Goal: Task Accomplishment & Management: Use online tool/utility

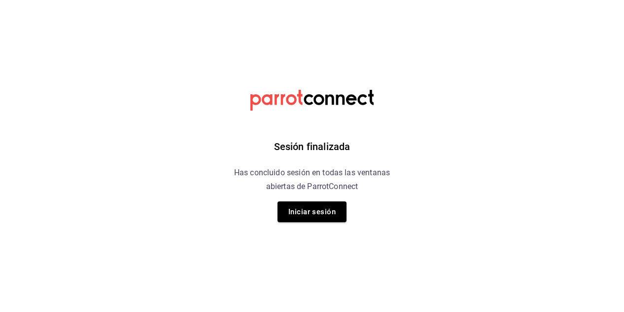
click at [407, 197] on div "Sesión finalizada Has concluido sesión en todas las ventanas abiertas de Parrot…" at bounding box center [312, 156] width 249 height 312
click at [304, 211] on button "Iniciar sesión" at bounding box center [312, 211] width 69 height 21
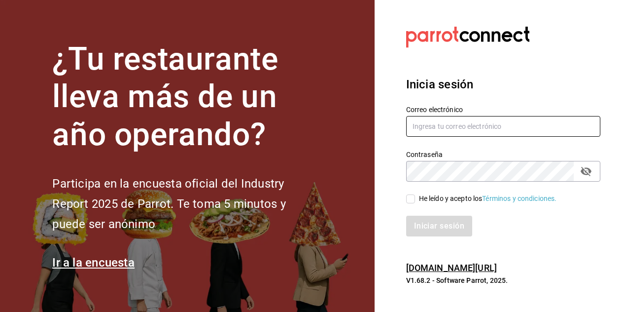
type input "JOSE.AVILA@COSTENO.COM"
click at [411, 196] on input "He leído y acepto los Términos y condiciones." at bounding box center [410, 198] width 9 height 9
checkbox input "true"
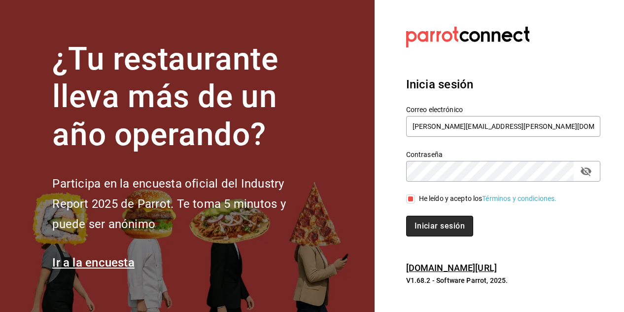
click at [426, 220] on button "Iniciar sesión" at bounding box center [439, 225] width 67 height 21
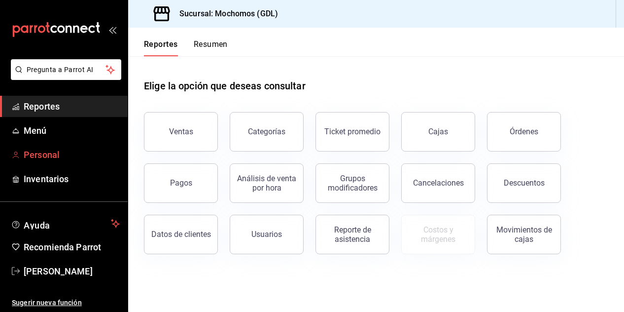
click at [49, 149] on font "Personal" at bounding box center [42, 154] width 36 height 10
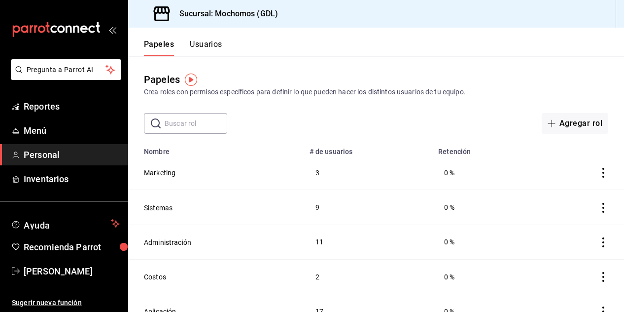
click at [182, 122] on input "text" at bounding box center [196, 123] width 63 height 20
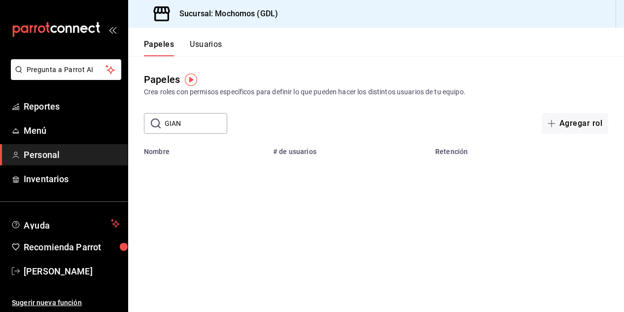
type input "GIAN"
click at [207, 40] on button "Usuarios" at bounding box center [206, 47] width 33 height 17
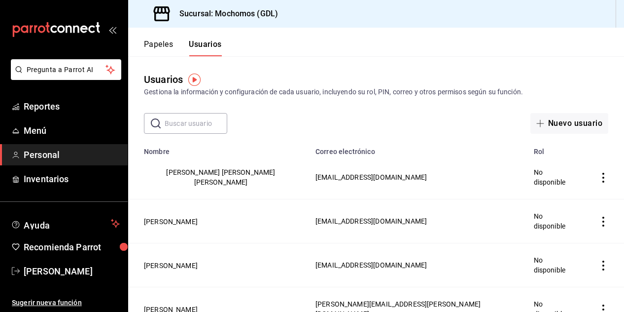
click at [187, 124] on input "text" at bounding box center [196, 123] width 63 height 20
type input "GIAN"
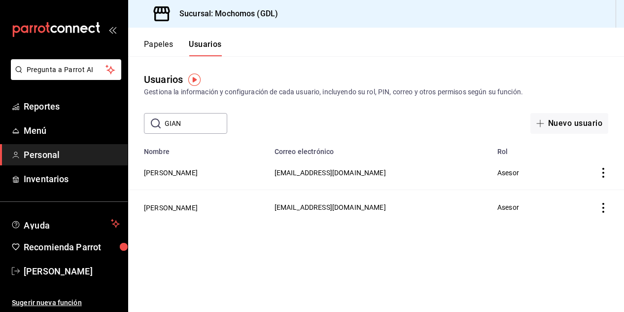
click at [603, 173] on icon "Acciones" at bounding box center [604, 173] width 10 height 10
click at [561, 185] on span "Eliminar" at bounding box center [567, 187] width 25 height 8
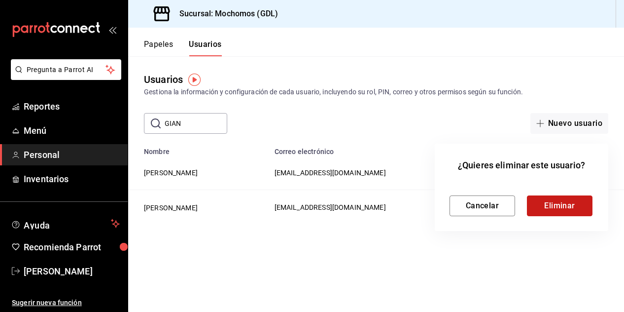
click at [554, 204] on button "Eliminar" at bounding box center [560, 205] width 66 height 21
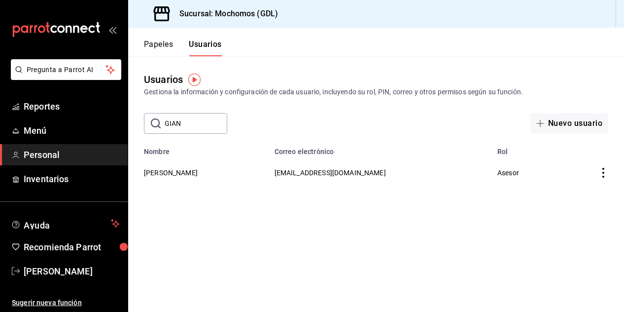
click at [193, 229] on main "Usuarios Gestiona la información y configuración de cada usuario, incluyendo su…" at bounding box center [376, 183] width 496 height 255
click at [42, 106] on font "Reportes" at bounding box center [42, 106] width 36 height 10
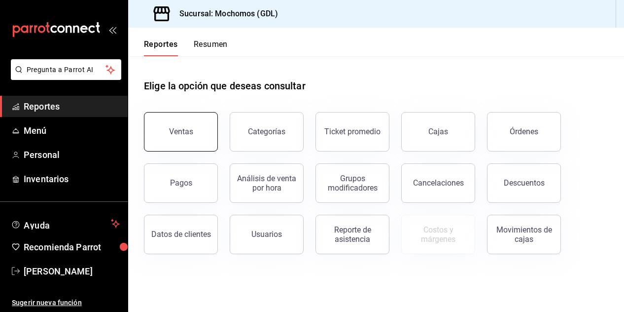
click at [187, 136] on button "Ventas" at bounding box center [181, 131] width 74 height 39
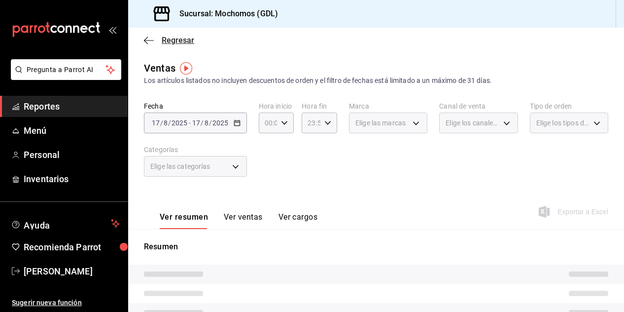
click at [151, 41] on icon "button" at bounding box center [149, 40] width 10 height 9
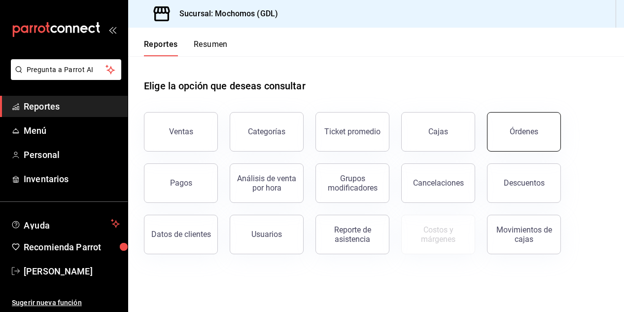
click at [528, 143] on button "Órdenes" at bounding box center [524, 131] width 74 height 39
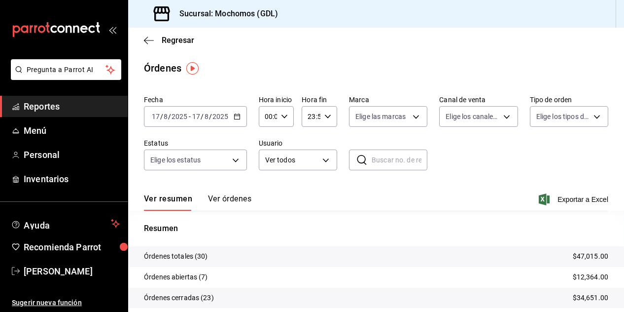
click at [156, 120] on input "17" at bounding box center [155, 116] width 9 height 8
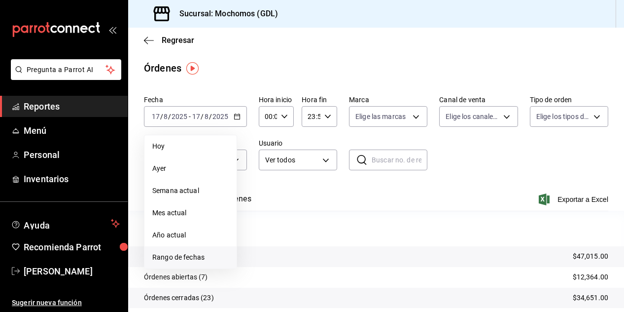
click at [196, 258] on span "Rango de fechas" at bounding box center [190, 257] width 76 height 10
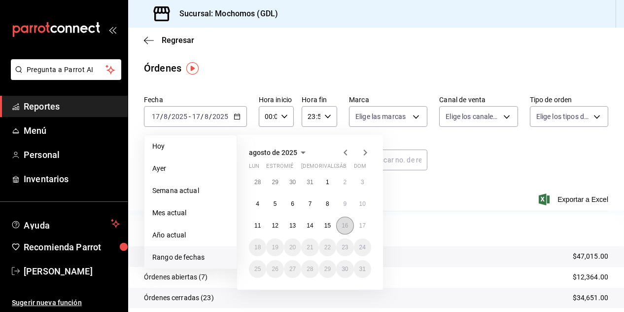
click at [343, 226] on abbr "16" at bounding box center [345, 225] width 6 height 7
click at [361, 223] on abbr "17" at bounding box center [362, 225] width 6 height 7
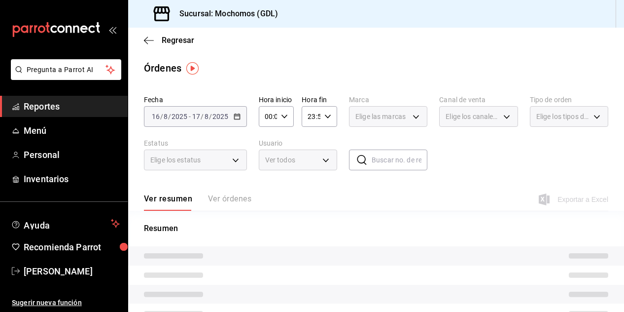
click at [274, 116] on input "00:00" at bounding box center [268, 117] width 19 height 20
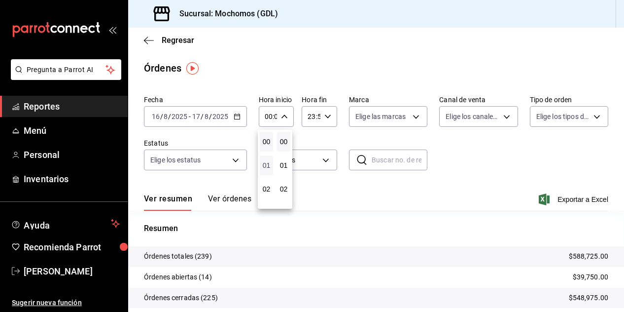
click at [267, 166] on span "01" at bounding box center [266, 165] width 1 height 8
type input "01:00"
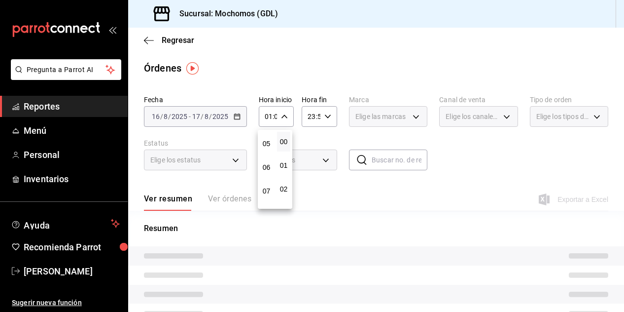
scroll to position [118, 0]
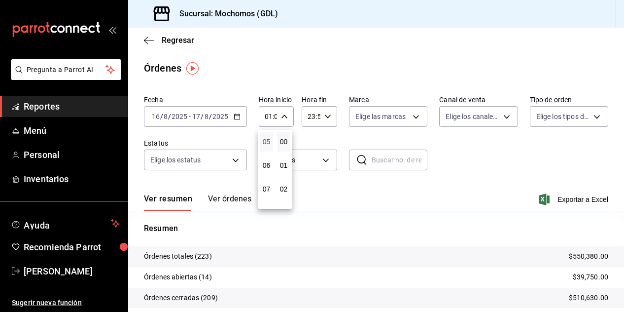
click at [267, 144] on span "05" at bounding box center [266, 142] width 1 height 8
type input "05:00"
click at [412, 114] on div at bounding box center [312, 156] width 624 height 312
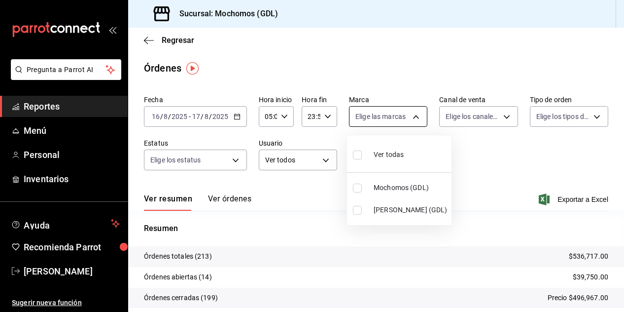
click at [413, 118] on body "Pregunta a Parrot AI Reportes Menú Personal Inventarios Ayuda Recomienda Parrot…" at bounding box center [312, 156] width 624 height 312
click at [357, 187] on input "checkbox" at bounding box center [357, 187] width 9 height 9
checkbox input "true"
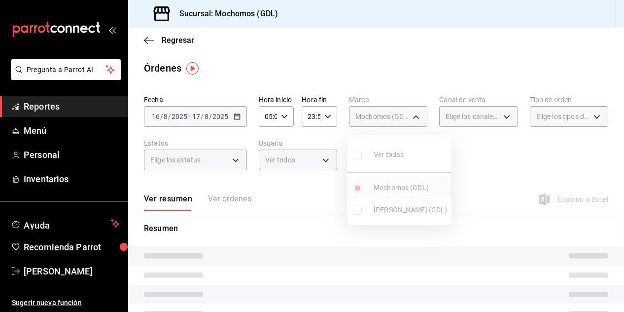
type input "36c25d4a-7cb0-456c-a434-e981d54830bc"
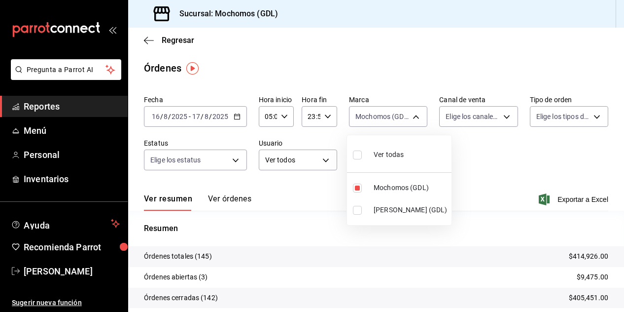
click at [475, 177] on div at bounding box center [312, 156] width 624 height 312
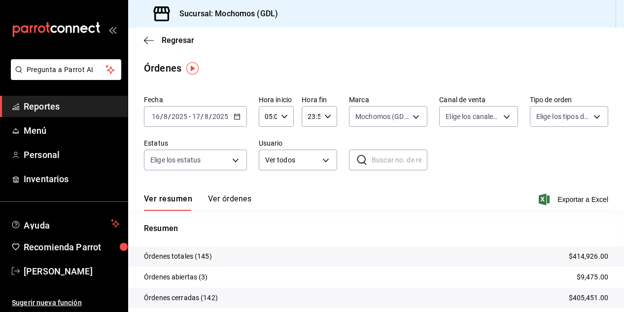
click at [231, 196] on button "Ver órdenes" at bounding box center [229, 202] width 43 height 17
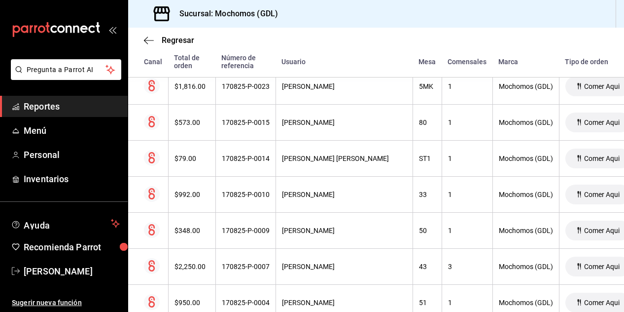
scroll to position [197, 0]
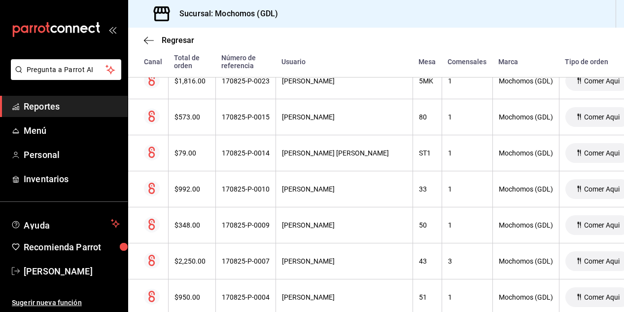
click at [621, 307] on div "Regresar Órdenes Fecha 2025-08-16 16 / 8 / 2025 - 2025-08-17 17 / 8 / 2025 Hora…" at bounding box center [376, 170] width 496 height 284
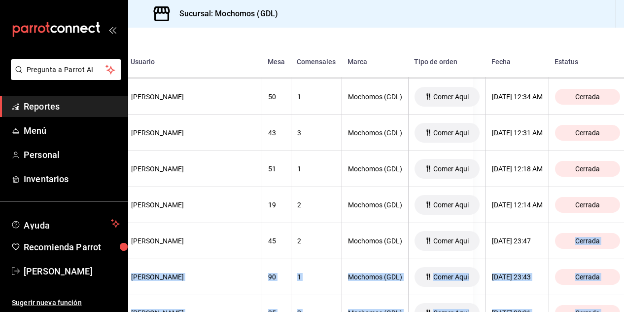
click at [621, 307] on div "Regresar Órdenes Fecha 2025-08-16 16 / 8 / 2025 - 2025-08-17 17 / 8 / 2025 Hora…" at bounding box center [376, 170] width 496 height 284
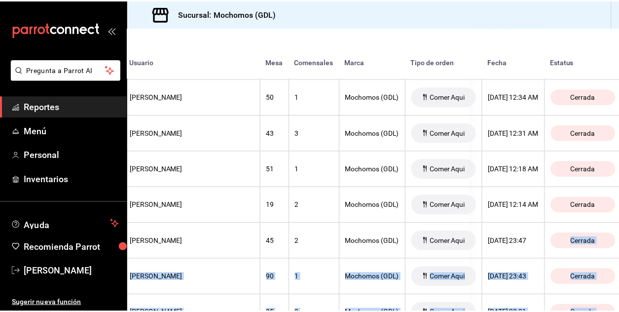
scroll to position [345, 151]
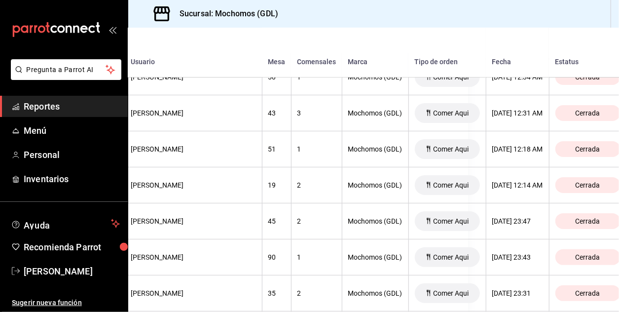
click at [555, 60] on div "Estatus" at bounding box center [588, 62] width 66 height 8
click at [549, 55] on th "Estatus" at bounding box center [592, 53] width 87 height 50
click at [516, 37] on th "Fecha" at bounding box center [517, 53] width 63 height 50
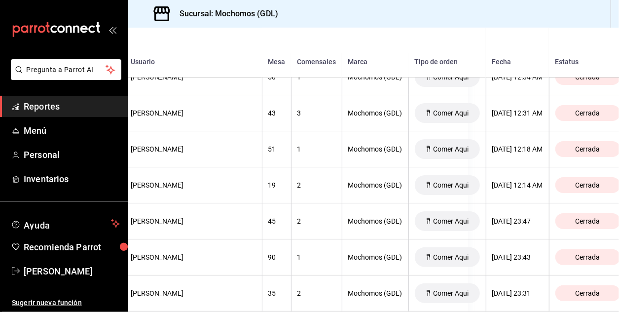
click at [555, 64] on div "Estatus" at bounding box center [588, 62] width 66 height 8
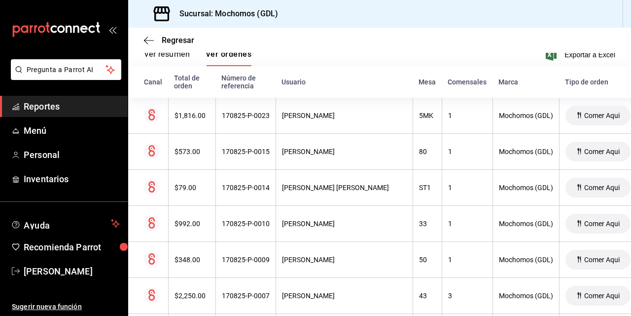
scroll to position [128, 0]
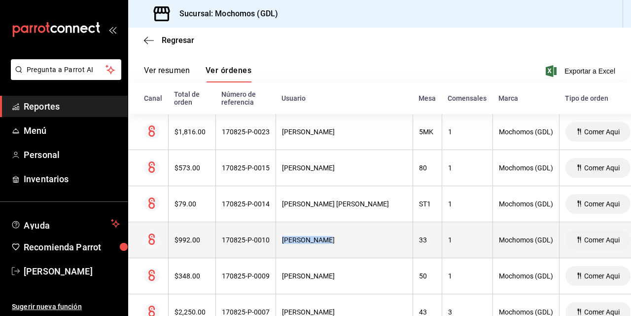
drag, startPoint x: 371, startPoint y: 238, endPoint x: 268, endPoint y: 241, distance: 103.1
click at [268, 241] on tr "$992.00 170825-P-0010 César García 33 1 Mochomos (GDL) Comer Aqui 17/08/2025 12…" at bounding box center [457, 240] width 659 height 36
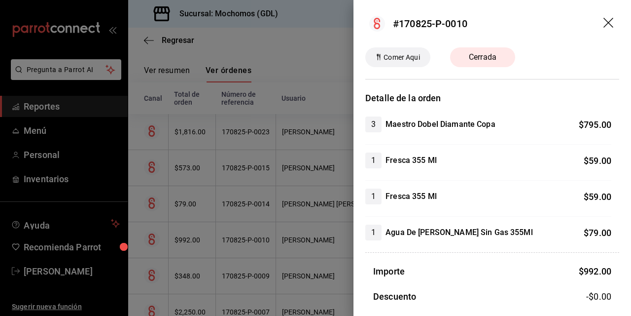
click at [289, 104] on div at bounding box center [315, 158] width 631 height 316
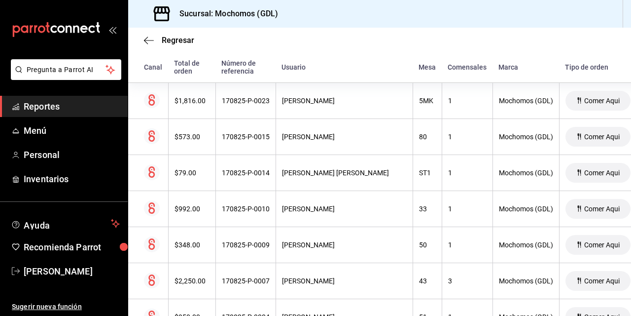
scroll to position [197, 0]
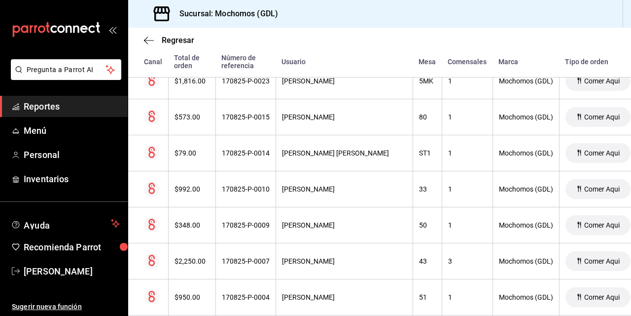
click at [624, 309] on div "Regresar Órdenes Fecha 2025-08-16 16 / 8 / 2025 - 2025-08-17 17 / 8 / 2025 Hora…" at bounding box center [379, 172] width 503 height 288
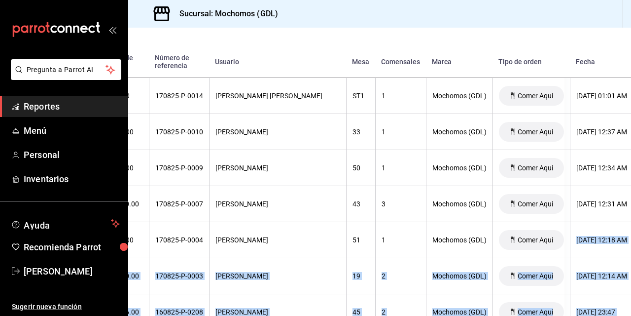
click at [624, 309] on div "Regresar Órdenes Fecha 2025-08-16 16 / 8 / 2025 - 2025-08-17 17 / 8 / 2025 Hora…" at bounding box center [379, 172] width 503 height 288
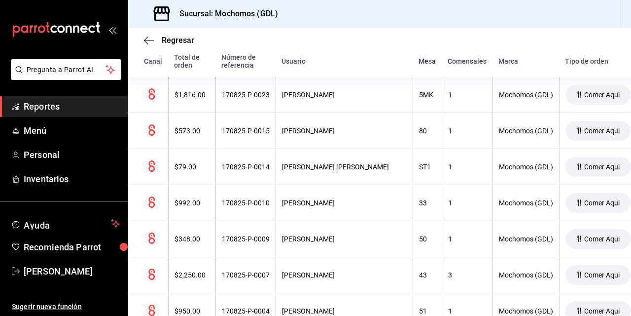
scroll to position [164, 0]
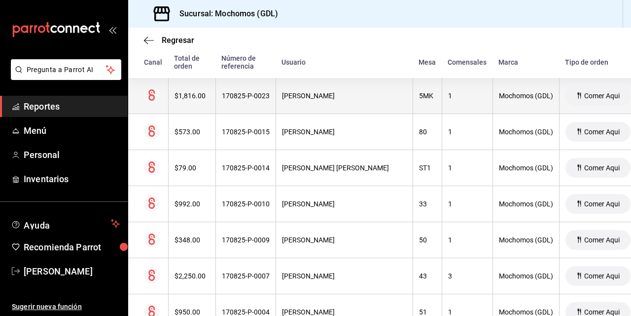
click at [297, 97] on div "ALBA VENEGAS" at bounding box center [344, 96] width 125 height 8
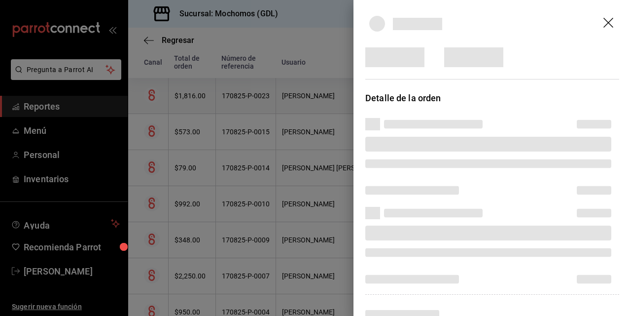
scroll to position [0, 20]
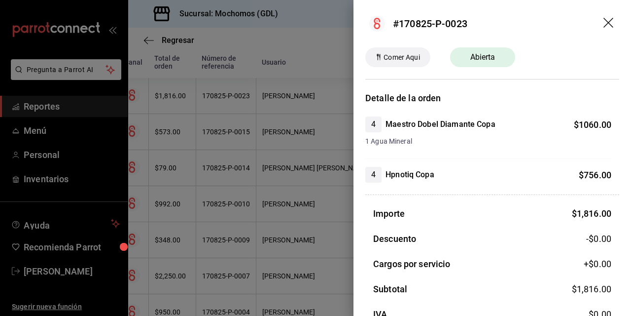
click at [304, 91] on div at bounding box center [315, 158] width 631 height 316
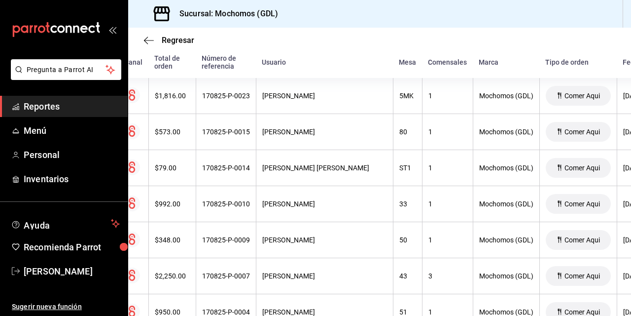
click at [311, 63] on div "Usuario" at bounding box center [324, 62] width 125 height 8
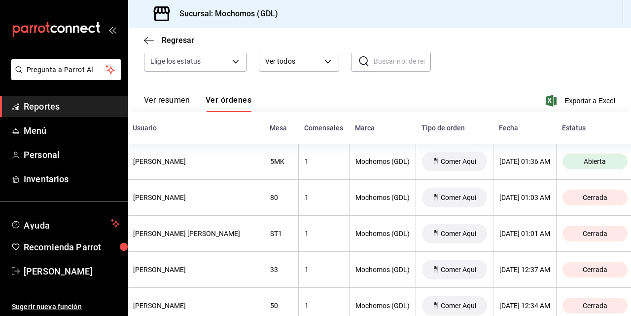
scroll to position [79, 0]
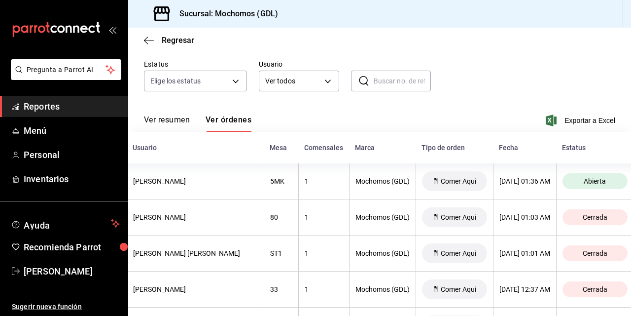
click at [161, 118] on font "Ver resumen" at bounding box center [167, 120] width 46 height 10
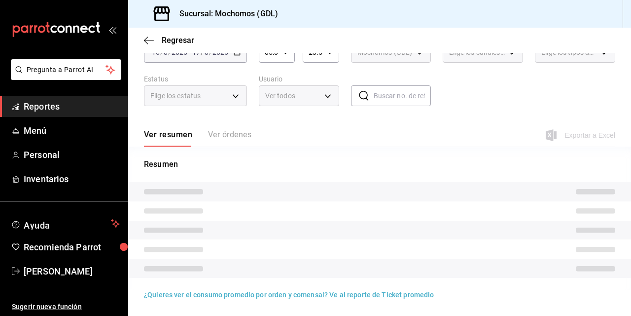
scroll to position [64, 0]
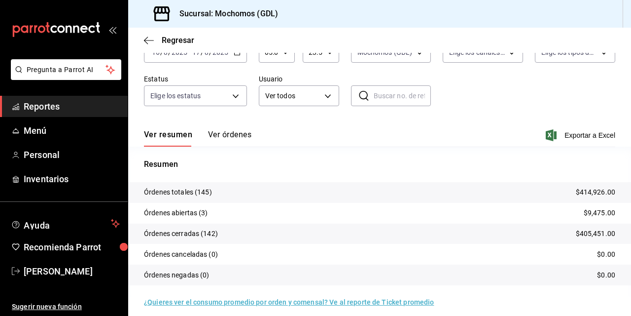
scroll to position [71, 0]
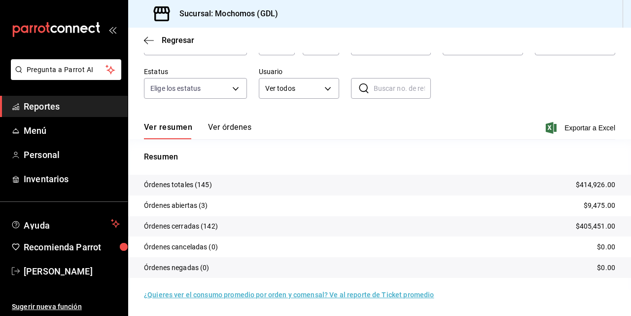
click at [174, 201] on p "Órdenes abiertas (3)" at bounding box center [176, 205] width 64 height 10
click at [200, 204] on p "Órdenes abiertas (3)" at bounding box center [176, 205] width 64 height 10
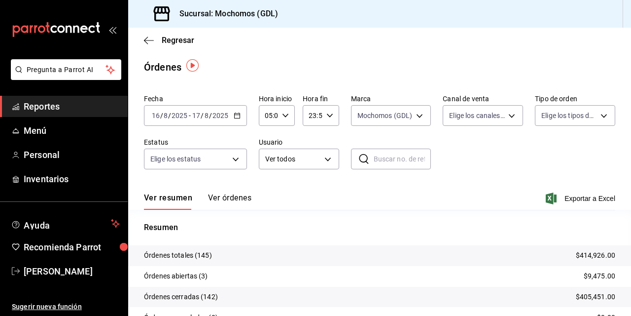
scroll to position [0, 0]
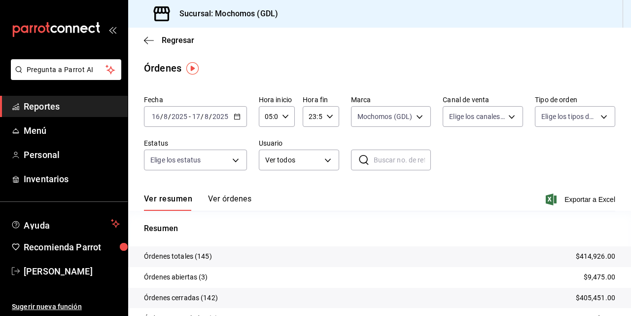
click at [226, 197] on button "Ver órdenes" at bounding box center [229, 202] width 43 height 17
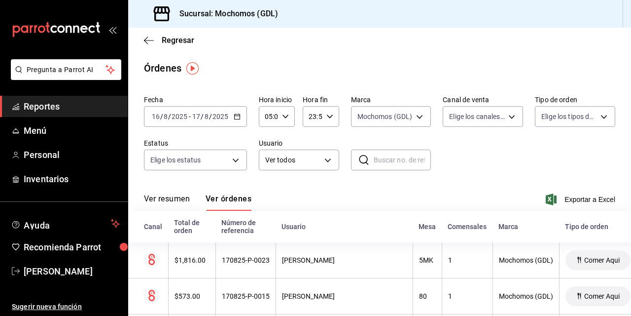
click at [291, 227] on div "Usuario" at bounding box center [344, 226] width 125 height 8
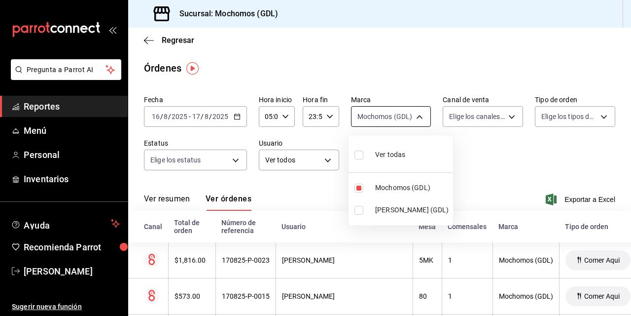
click at [415, 119] on body "Pregunta a Parrot AI Reportes Menú Personal Inventarios Ayuda Recomienda Parrot…" at bounding box center [315, 158] width 631 height 316
click at [360, 188] on input "checkbox" at bounding box center [359, 187] width 9 height 9
checkbox input "false"
click at [357, 210] on input "checkbox" at bounding box center [359, 210] width 9 height 9
checkbox input "true"
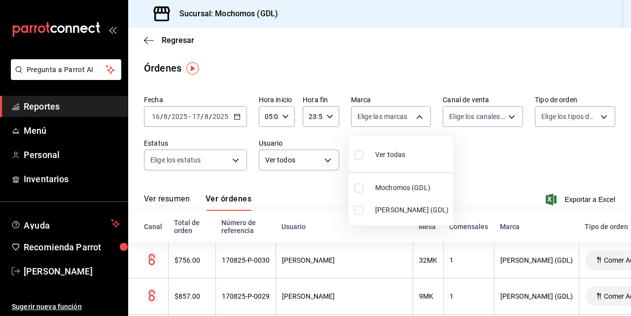
type input "9cac9703-0c5a-4d8b-addd-5b6b571d65b9"
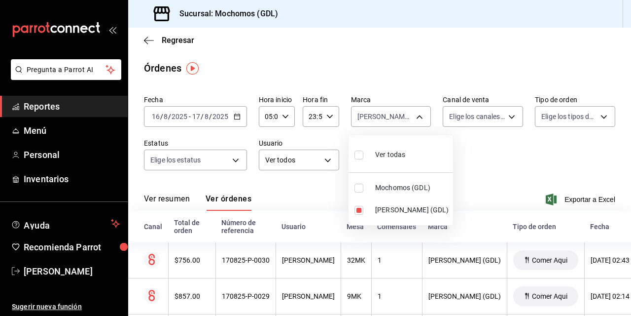
click at [468, 166] on div at bounding box center [315, 158] width 631 height 316
click at [153, 197] on font "Ver resumen" at bounding box center [167, 199] width 46 height 10
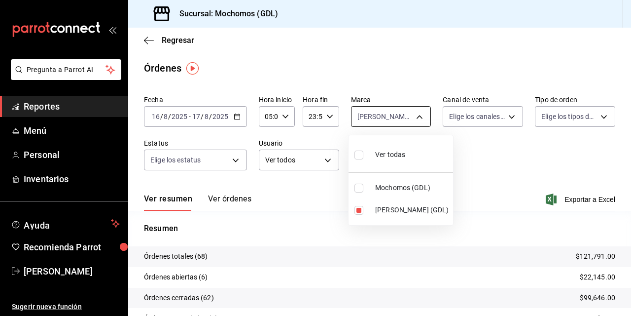
click at [360, 115] on body "Pregunta a Parrot AI Reportes Menú Personal Inventarios Ayuda Recomienda Parrot…" at bounding box center [315, 158] width 631 height 316
click at [360, 185] on input "checkbox" at bounding box center [359, 187] width 9 height 9
checkbox input "true"
type input "9cac9703-0c5a-4d8b-addd-5b6b571d65b9,36c25d4a-7cb0-456c-a434-e981d54830bc"
checkbox input "true"
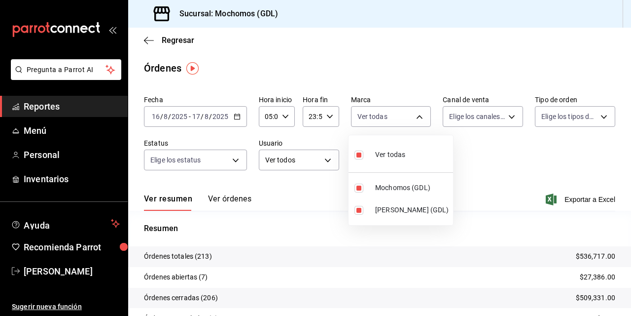
click at [474, 151] on div at bounding box center [315, 158] width 631 height 316
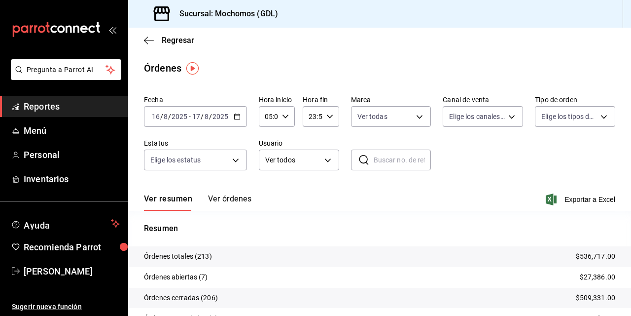
click at [326, 209] on div "Ver resumen Ver órdenes Exportar a Excel" at bounding box center [379, 196] width 471 height 29
click at [147, 41] on icon "button" at bounding box center [149, 40] width 10 height 9
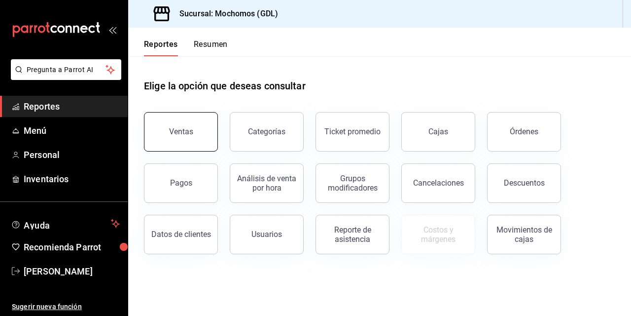
click at [187, 140] on button "Ventas" at bounding box center [181, 131] width 74 height 39
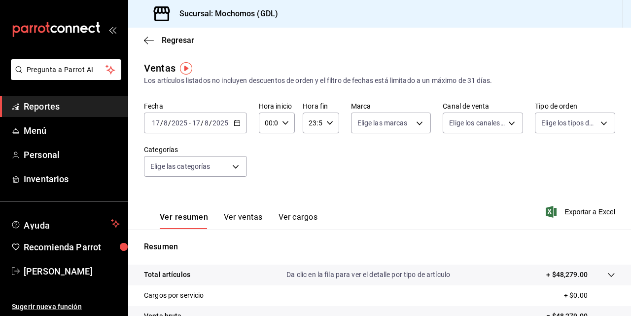
click at [302, 173] on div "Fecha 2025-08-17 17 / 8 / 2025 - 2025-08-17 17 / 8 / 2025 Hora inicio 00:00 Hor…" at bounding box center [379, 145] width 471 height 87
click at [147, 37] on icon "button" at bounding box center [149, 40] width 10 height 9
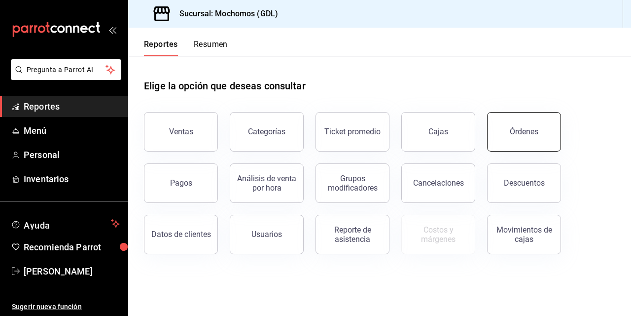
click at [510, 127] on button "Órdenes" at bounding box center [524, 131] width 74 height 39
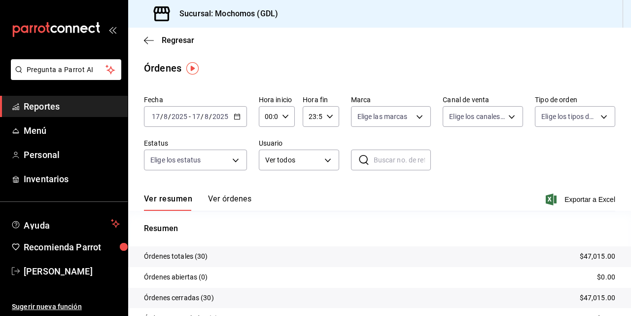
click at [162, 110] on div "2025-08-17 17 / 8 / 2025 - 2025-08-17 17 / 8 / 2025" at bounding box center [195, 116] width 103 height 21
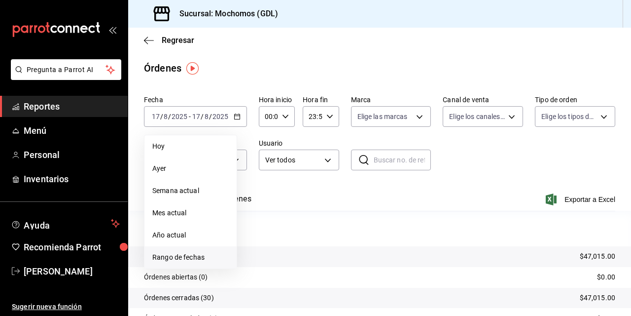
click at [179, 260] on span "Rango de fechas" at bounding box center [190, 257] width 76 height 10
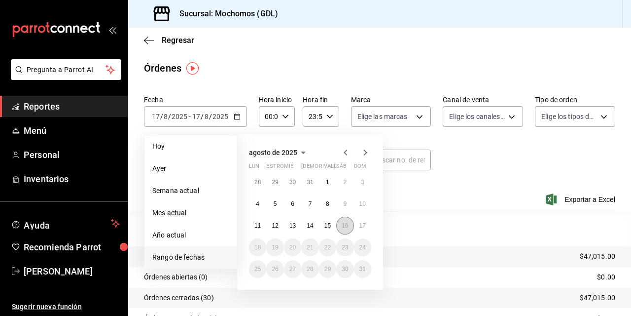
click at [339, 222] on button "16" at bounding box center [344, 225] width 17 height 18
click at [360, 223] on abbr "17" at bounding box center [362, 225] width 6 height 7
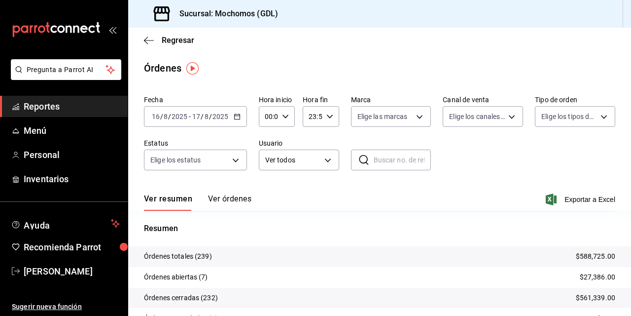
click at [269, 115] on input "00:00" at bounding box center [268, 117] width 19 height 20
click at [265, 163] on div "01" at bounding box center [267, 165] width 18 height 24
click at [266, 163] on span "05" at bounding box center [267, 161] width 2 height 8
type input "05:00"
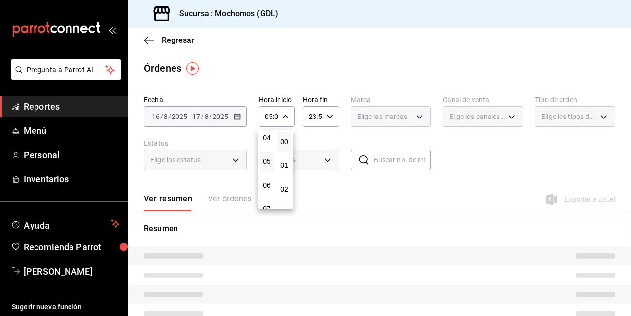
click at [360, 204] on div at bounding box center [315, 158] width 631 height 316
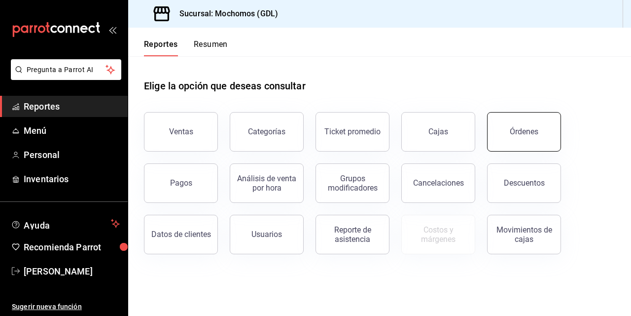
click at [520, 139] on button "Órdenes" at bounding box center [524, 131] width 74 height 39
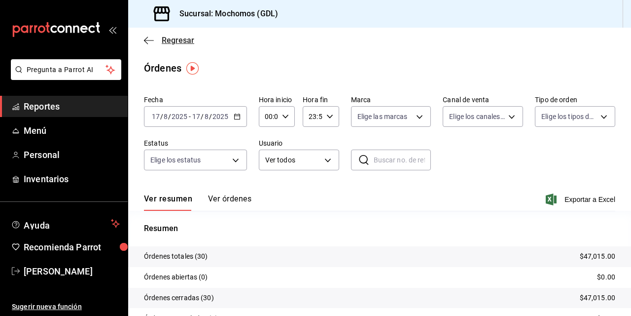
click at [149, 40] on icon "button" at bounding box center [149, 40] width 10 height 9
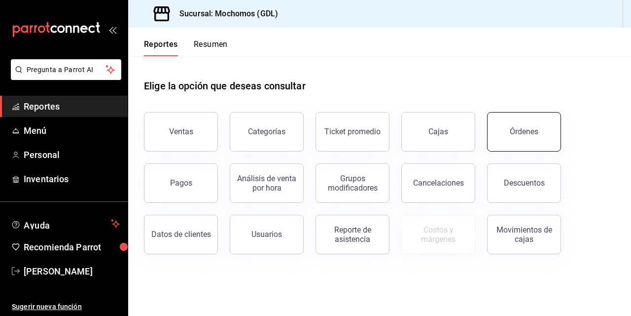
click at [508, 129] on button "Órdenes" at bounding box center [524, 131] width 74 height 39
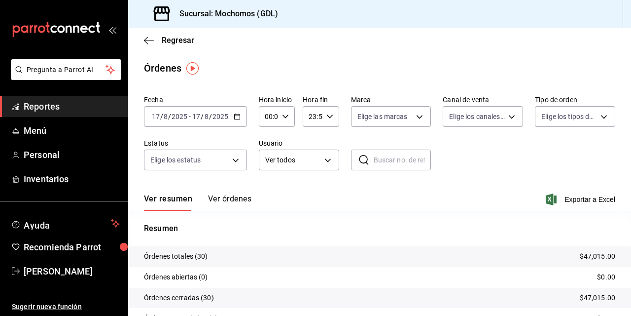
click at [163, 113] on input "8" at bounding box center [165, 116] width 5 height 8
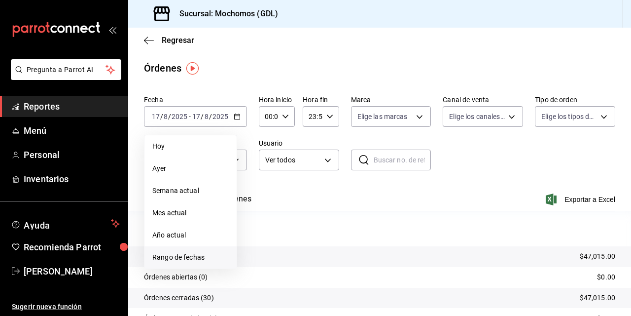
click at [166, 255] on span "Rango de fechas" at bounding box center [190, 257] width 76 height 10
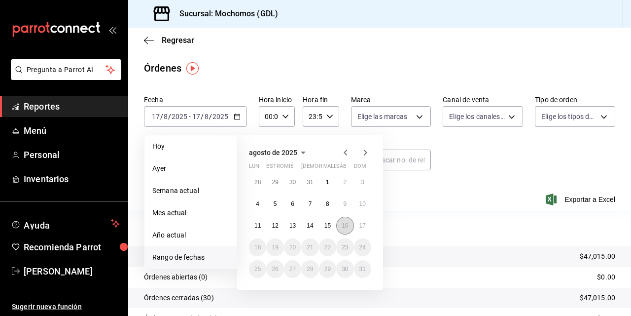
click at [342, 224] on abbr "16" at bounding box center [345, 225] width 6 height 7
click at [361, 223] on abbr "17" at bounding box center [362, 225] width 6 height 7
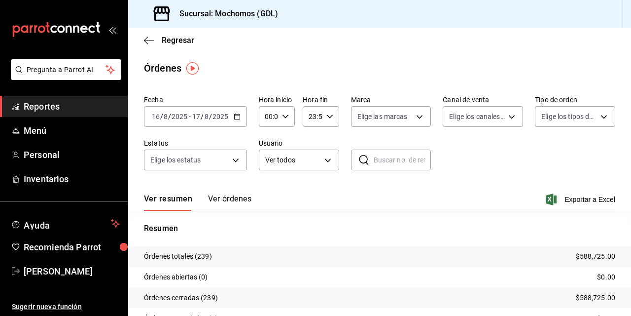
click at [271, 122] on input "00:00" at bounding box center [268, 117] width 19 height 20
click at [266, 184] on button "02" at bounding box center [267, 189] width 14 height 20
type input "02:00"
click at [267, 180] on span "05" at bounding box center [267, 181] width 2 height 8
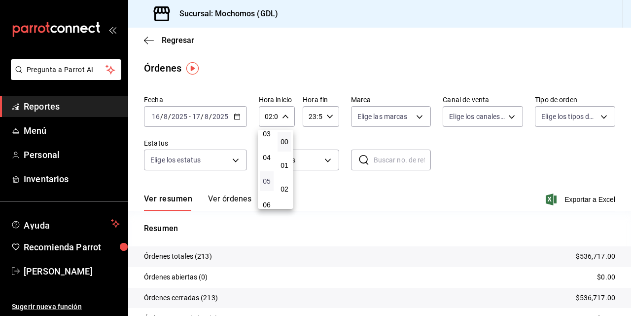
type input "05:00"
click at [356, 220] on div at bounding box center [315, 158] width 631 height 316
click at [149, 34] on div "Regresar" at bounding box center [379, 40] width 503 height 25
click at [161, 38] on span "Regresar" at bounding box center [169, 40] width 50 height 9
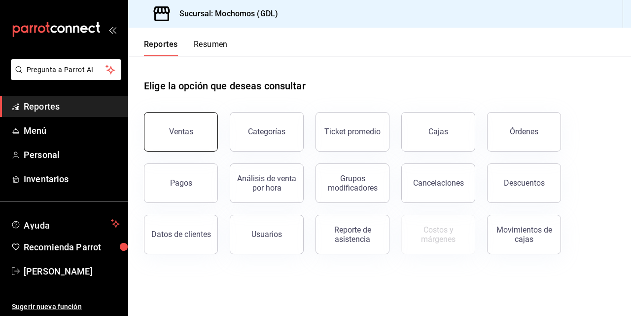
click at [174, 128] on div "Ventas" at bounding box center [181, 131] width 24 height 9
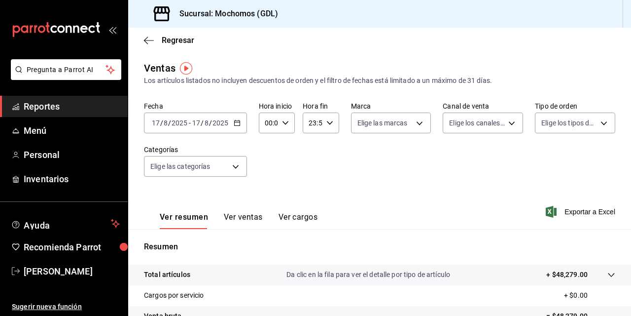
click at [153, 123] on input "17" at bounding box center [155, 123] width 9 height 8
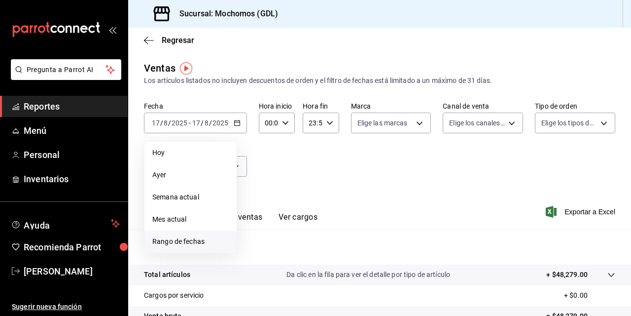
click at [178, 236] on span "Rango de fechas" at bounding box center [190, 241] width 76 height 10
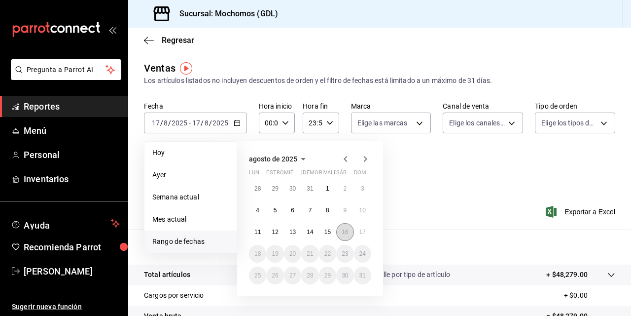
click at [340, 229] on button "16" at bounding box center [344, 232] width 17 height 18
click at [365, 224] on button "17" at bounding box center [362, 232] width 17 height 18
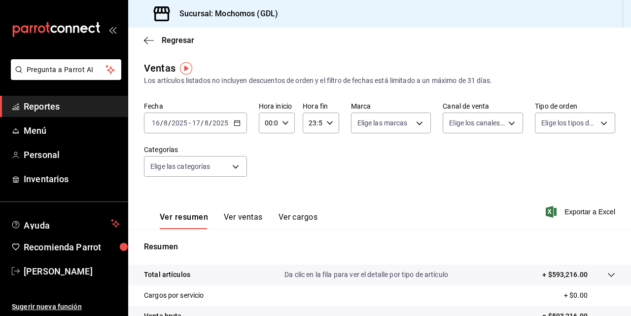
click at [269, 120] on input "00:00" at bounding box center [268, 123] width 19 height 20
click at [267, 125] on div at bounding box center [315, 158] width 631 height 316
click at [267, 121] on input "00:00" at bounding box center [268, 123] width 19 height 20
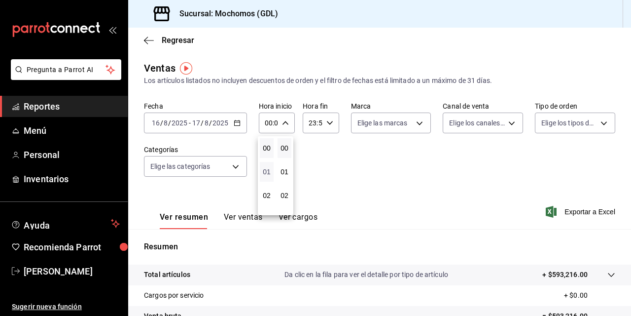
click at [266, 168] on button "01" at bounding box center [267, 172] width 14 height 20
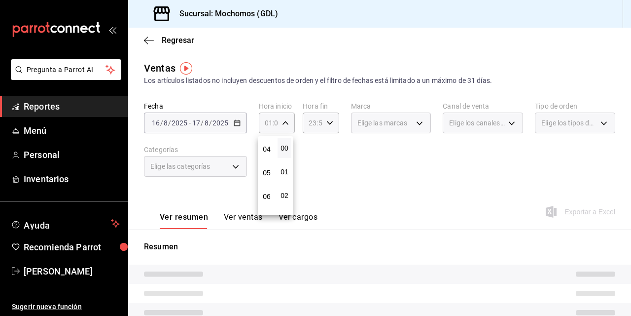
scroll to position [99, 0]
click at [266, 168] on span "05" at bounding box center [267, 168] width 2 height 8
type input "05:00"
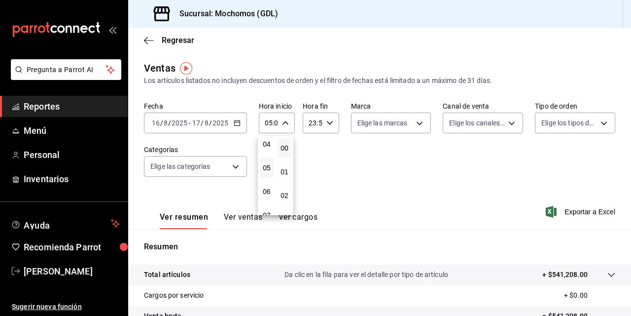
click at [379, 169] on div at bounding box center [315, 158] width 631 height 316
click at [340, 164] on div "Fecha [DATE] [DATE] - [DATE] [DATE] Hora inicio 05:00 Hora inicio Hora fin 23:5…" at bounding box center [379, 145] width 471 height 87
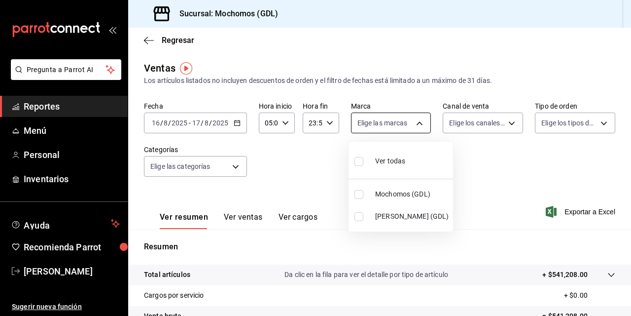
click at [382, 123] on body "Pregunta a Parrot AI Reportes Menú Personal Inventarios Ayuda Recomienda Parrot…" at bounding box center [315, 158] width 631 height 316
click at [357, 214] on input "checkbox" at bounding box center [359, 216] width 9 height 9
checkbox input "true"
type input "9cac9703-0c5a-4d8b-addd-5b6b571d65b9"
click at [467, 178] on div at bounding box center [315, 158] width 631 height 316
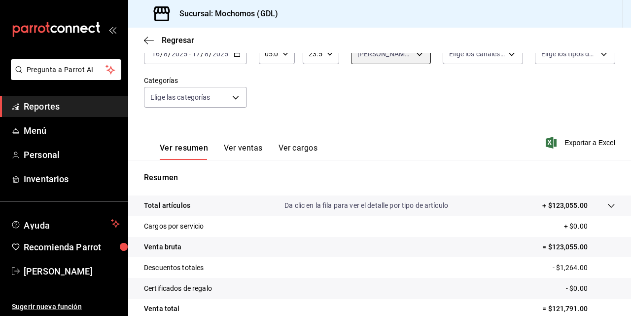
scroll to position [79, 0]
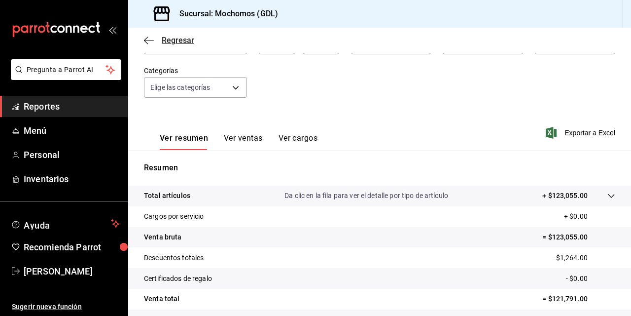
click at [150, 41] on icon "button" at bounding box center [149, 40] width 10 height 9
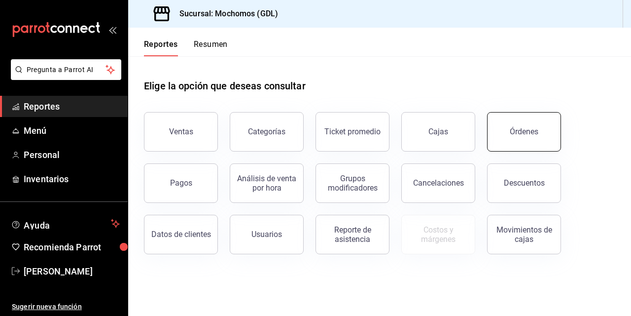
click at [525, 135] on div "Órdenes" at bounding box center [524, 131] width 29 height 9
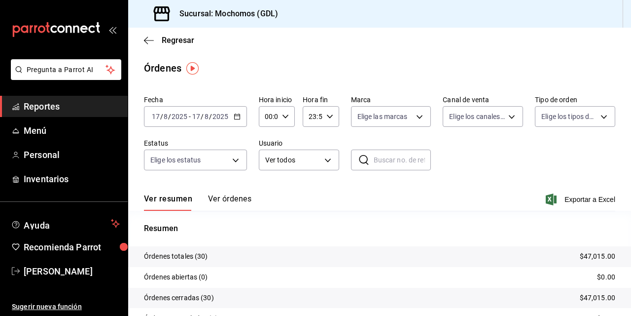
click at [155, 119] on input "17" at bounding box center [155, 116] width 9 height 8
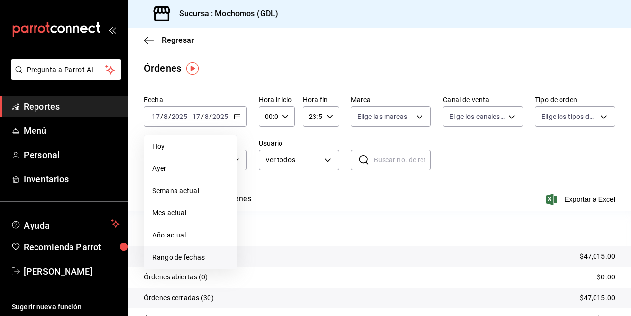
click at [186, 254] on span "Rango de fechas" at bounding box center [190, 257] width 76 height 10
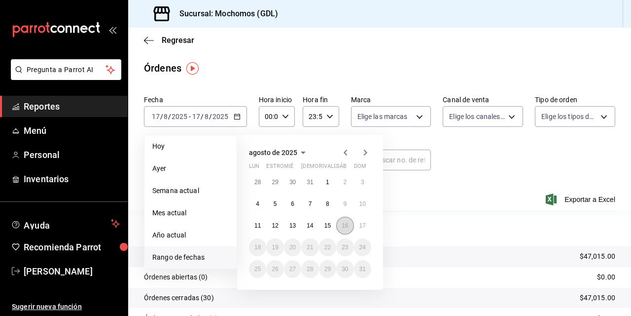
click at [345, 224] on abbr "16" at bounding box center [345, 225] width 6 height 7
click at [359, 221] on button "17" at bounding box center [362, 225] width 17 height 18
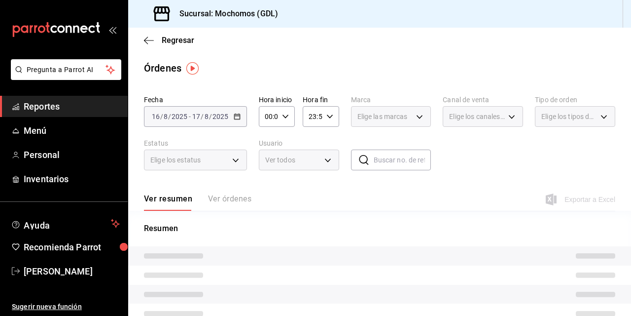
click at [271, 119] on input "00:00" at bounding box center [268, 117] width 19 height 20
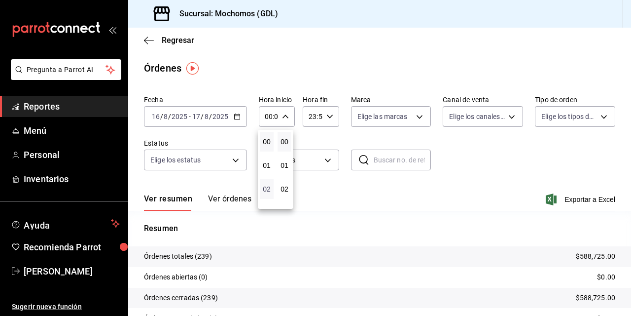
click at [266, 185] on span "02" at bounding box center [267, 189] width 2 height 8
type input "02:00"
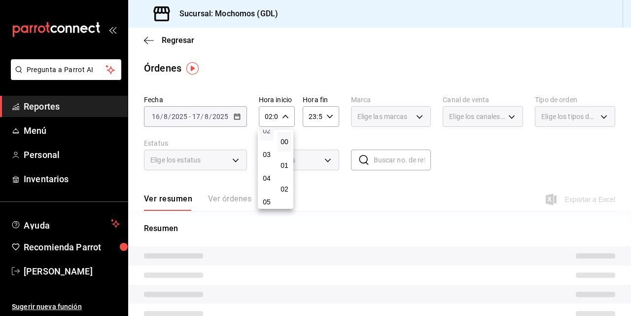
scroll to position [59, 0]
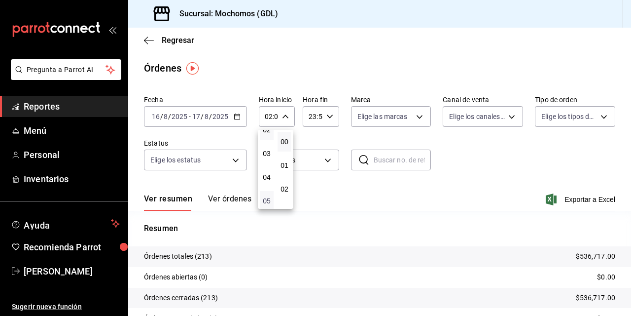
click at [266, 199] on span "05" at bounding box center [267, 201] width 2 height 8
type input "05:00"
click at [401, 116] on div at bounding box center [315, 158] width 631 height 316
click at [401, 116] on body "Pregunta a Parrot AI Reportes Menú Personal Inventarios Ayuda Recomienda Parrot…" at bounding box center [315, 158] width 631 height 316
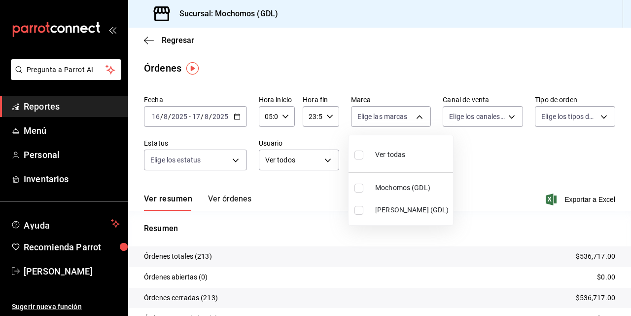
click at [357, 210] on input "checkbox" at bounding box center [359, 210] width 9 height 9
checkbox input "true"
type input "9cac9703-0c5a-4d8b-addd-5b6b571d65b9"
click at [625, 310] on div at bounding box center [315, 158] width 631 height 316
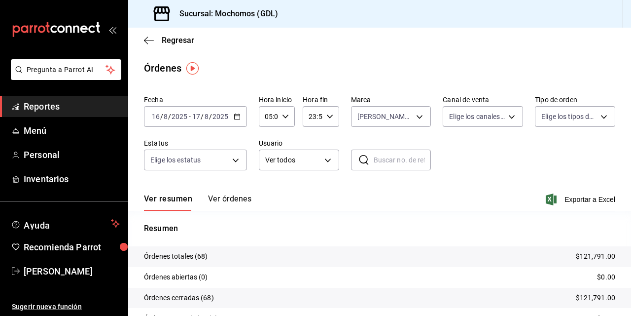
click at [625, 310] on div at bounding box center [315, 158] width 631 height 316
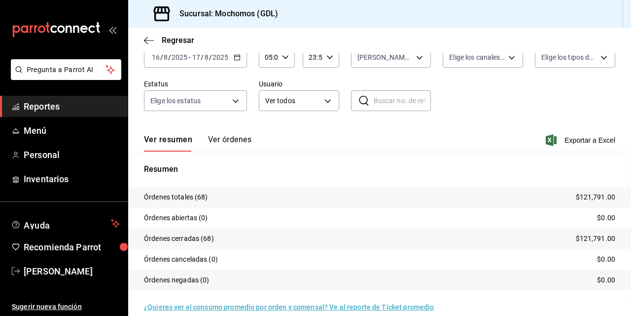
scroll to position [71, 0]
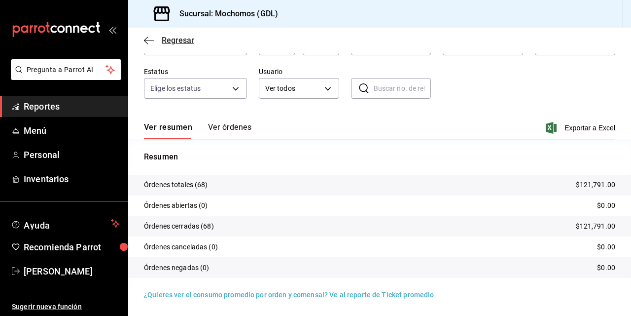
click at [147, 38] on icon "button" at bounding box center [149, 40] width 10 height 9
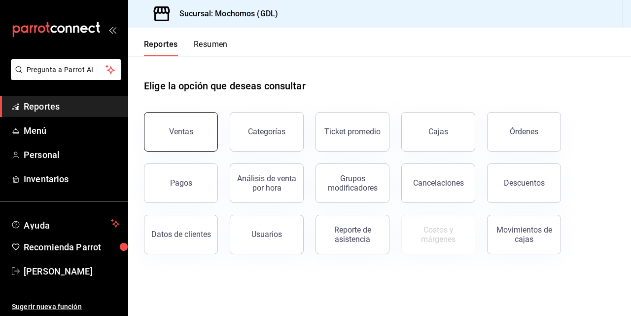
click at [175, 130] on div "Ventas" at bounding box center [181, 131] width 24 height 9
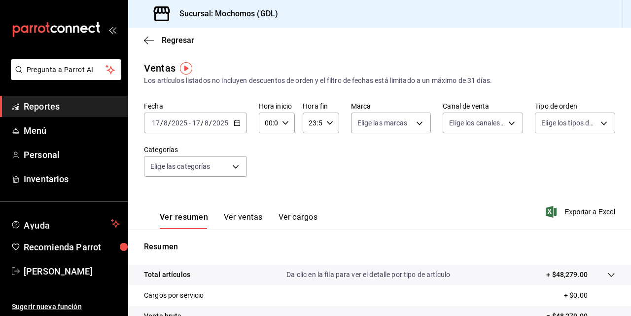
click at [153, 123] on input "17" at bounding box center [155, 123] width 9 height 8
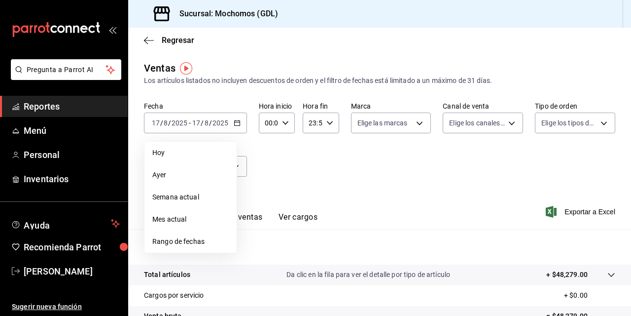
click at [169, 242] on span "Rango de fechas" at bounding box center [190, 241] width 76 height 10
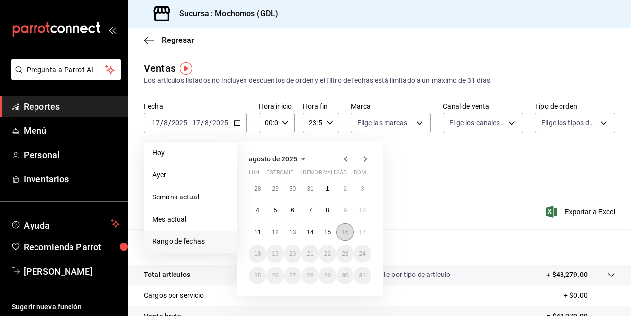
click at [346, 232] on abbr "16" at bounding box center [345, 231] width 6 height 7
click at [357, 232] on button "17" at bounding box center [362, 232] width 17 height 18
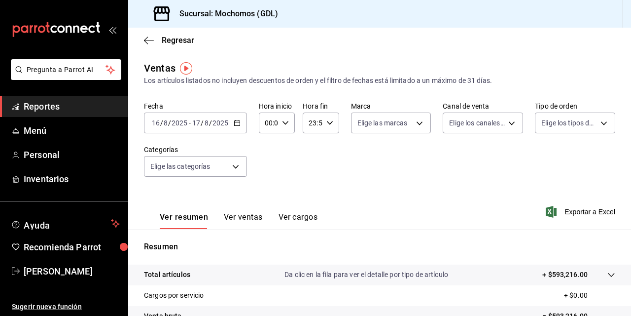
click at [272, 124] on input "00:00" at bounding box center [268, 123] width 19 height 20
click at [267, 189] on button "02" at bounding box center [267, 195] width 14 height 20
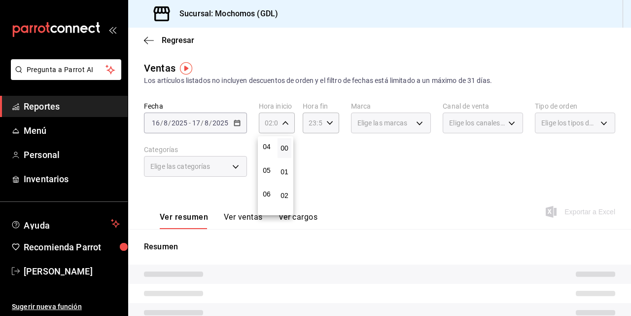
scroll to position [99, 0]
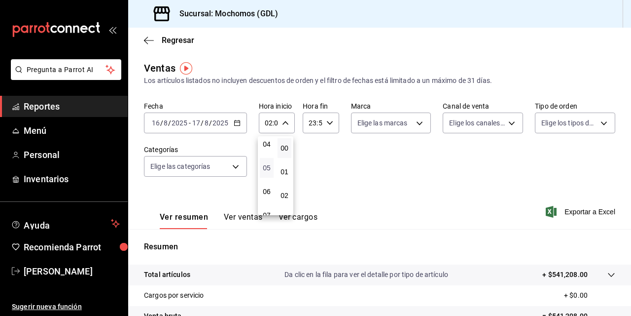
click at [266, 165] on span "05" at bounding box center [267, 168] width 2 height 8
type input "05:00"
click at [368, 119] on div at bounding box center [315, 158] width 631 height 316
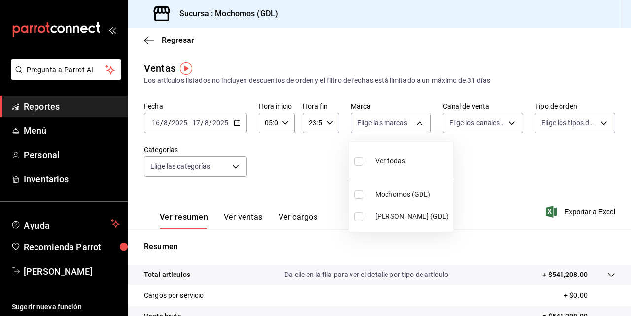
click at [368, 119] on body "Pregunta a Parrot AI Reportes Menú Personal Inventarios Ayuda Recomienda Parrot…" at bounding box center [315, 158] width 631 height 316
click at [358, 213] on input "checkbox" at bounding box center [359, 216] width 9 height 9
checkbox input "true"
type input "9cac9703-0c5a-4d8b-addd-5b6b571d65b9"
click at [631, 312] on div at bounding box center [315, 158] width 631 height 316
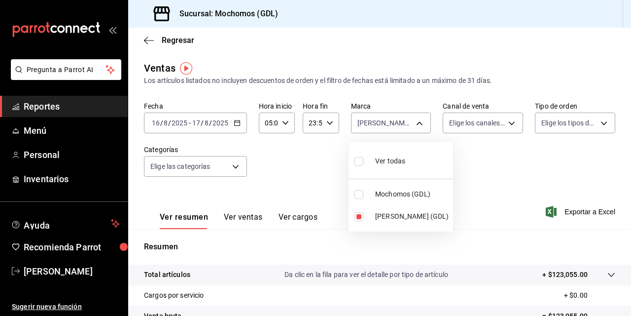
click at [631, 312] on div at bounding box center [315, 158] width 631 height 316
click at [631, 312] on div "Ver todas Mochomos (GDL) [PERSON_NAME] (GDL)" at bounding box center [315, 158] width 631 height 316
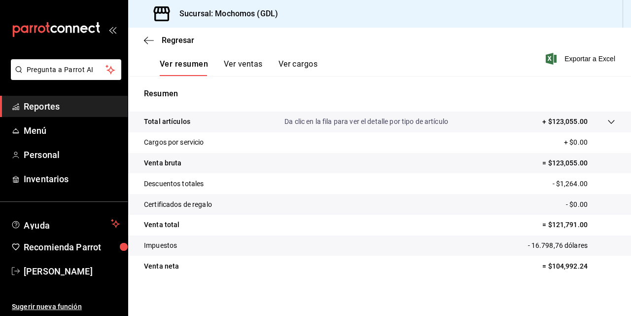
scroll to position [157, 0]
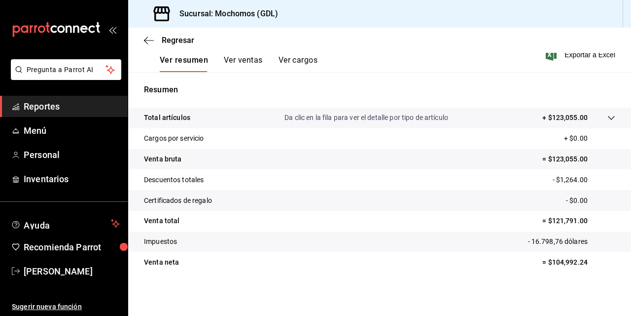
click at [148, 47] on div "Regresar" at bounding box center [379, 40] width 503 height 25
click at [165, 39] on span "Regresar" at bounding box center [178, 40] width 33 height 9
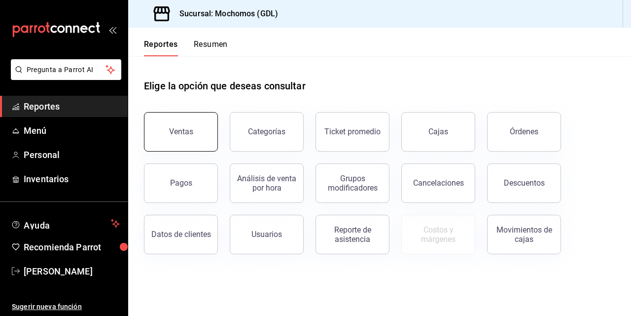
click at [187, 135] on div "Ventas" at bounding box center [181, 131] width 24 height 9
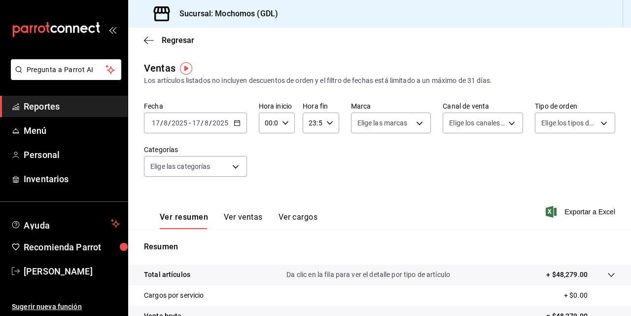
click at [159, 125] on input "17" at bounding box center [155, 123] width 9 height 8
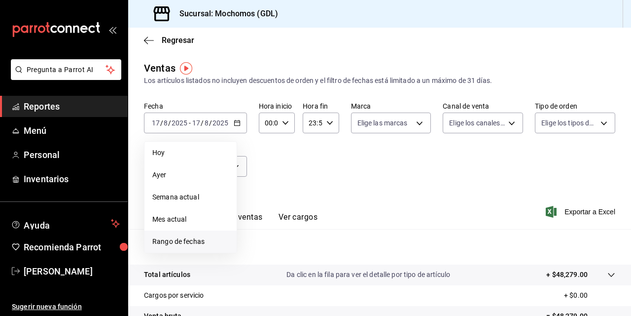
click at [188, 237] on span "Rango de fechas" at bounding box center [190, 241] width 76 height 10
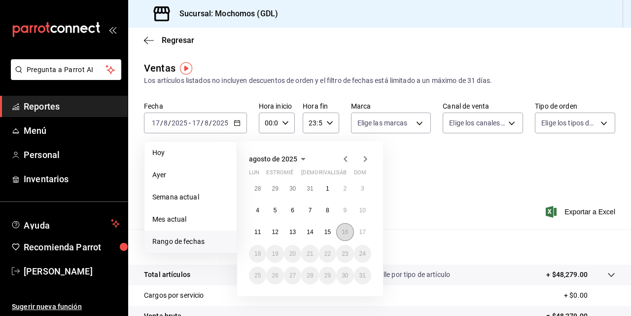
click at [344, 228] on abbr "16" at bounding box center [345, 231] width 6 height 7
click at [357, 228] on button "17" at bounding box center [362, 232] width 17 height 18
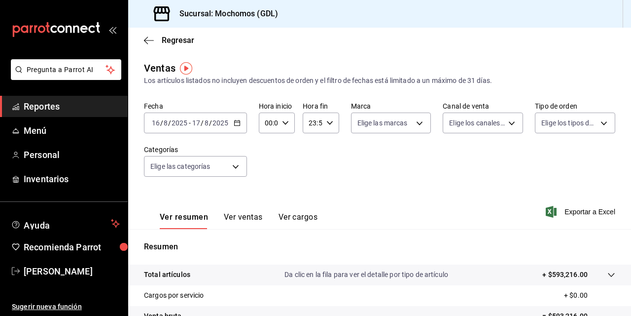
click at [266, 122] on input "00:00" at bounding box center [268, 123] width 19 height 20
click at [266, 143] on div "00 01 02 03 04 05 06 07 08 09 10 11 12 13 14 15 16 17 18 19 20 21 22 23" at bounding box center [267, 175] width 18 height 79
click at [266, 165] on span "05" at bounding box center [267, 168] width 2 height 8
type input "05:00"
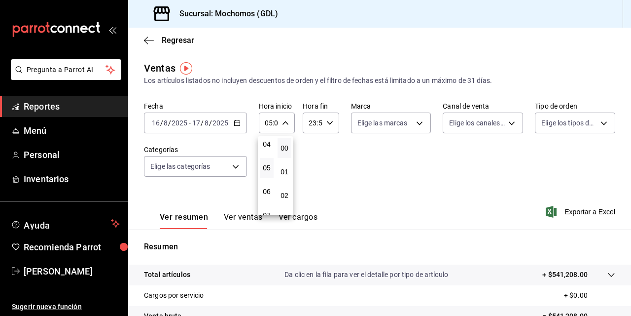
click at [385, 172] on div at bounding box center [315, 158] width 631 height 316
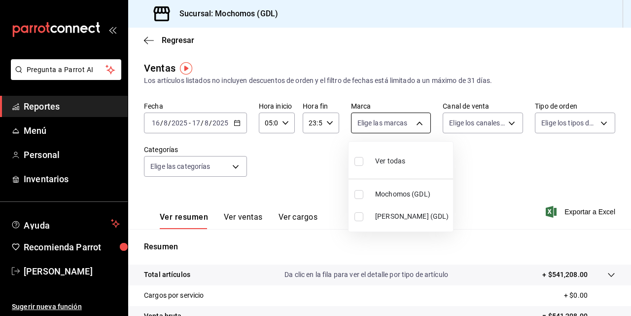
click at [365, 120] on body "Pregunta a Parrot AI Reportes Menú Personal Inventarios Ayuda Recomienda Parrot…" at bounding box center [315, 158] width 631 height 316
click at [357, 194] on input "checkbox" at bounding box center [359, 194] width 9 height 9
checkbox input "true"
type input "36c25d4a-7cb0-456c-a434-e981d54830bc"
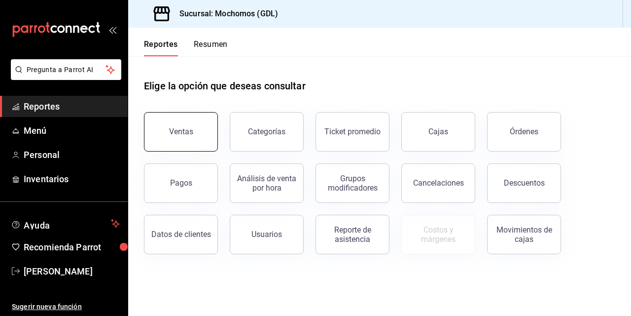
click at [175, 128] on div "Ventas" at bounding box center [181, 131] width 24 height 9
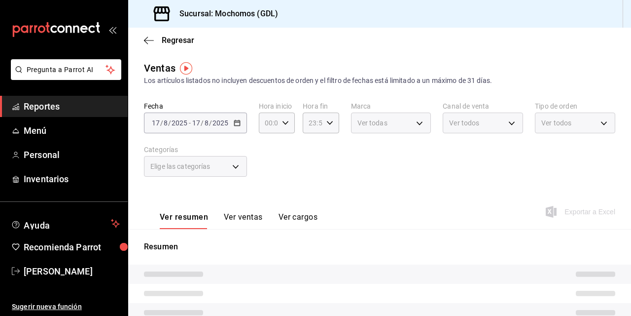
type input "05:00"
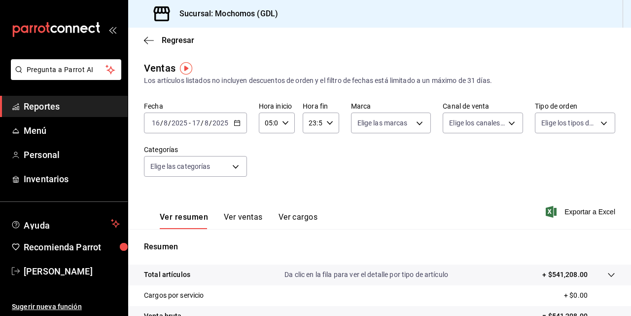
click at [162, 123] on span "/" at bounding box center [161, 123] width 3 height 8
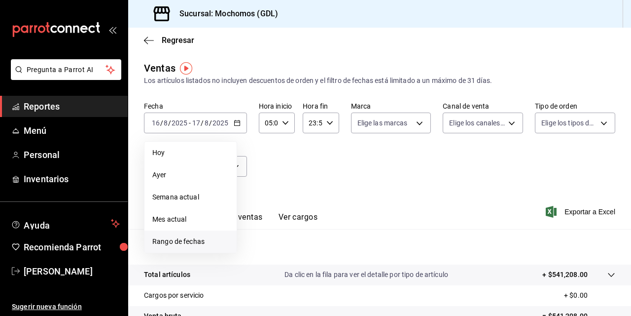
click at [182, 246] on span "Rango de fechas" at bounding box center [190, 241] width 76 height 10
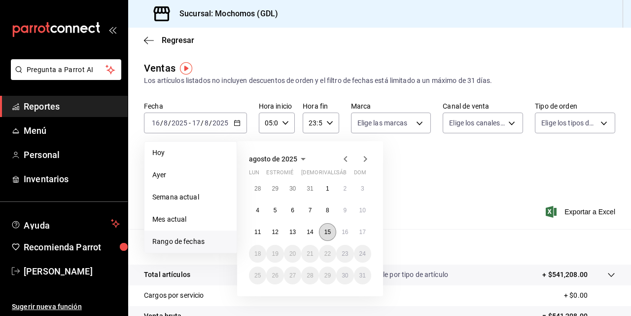
click at [328, 228] on button "15" at bounding box center [327, 232] width 17 height 18
click at [340, 232] on button "16" at bounding box center [344, 232] width 17 height 18
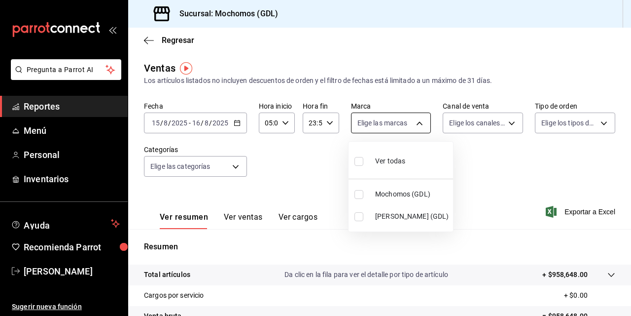
click at [416, 121] on body "Pregunta a Parrot AI Reportes Menú Personal Inventarios Ayuda Recomienda Parrot…" at bounding box center [315, 158] width 631 height 316
click at [361, 163] on input "checkbox" at bounding box center [359, 161] width 9 height 9
checkbox input "true"
type input "36c25d4a-7cb0-456c-a434-e981d54830bc,9cac9703-0c5a-4d8b-addd-5b6b571d65b9"
checkbox input "true"
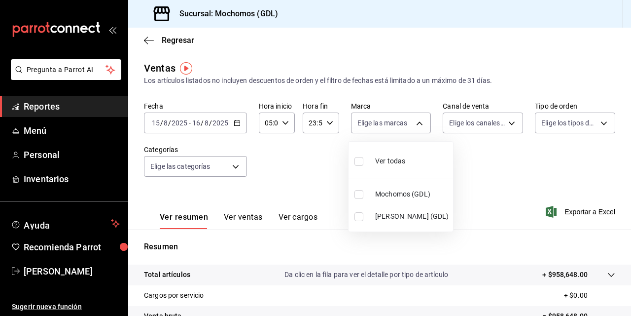
checkbox input "true"
click at [151, 119] on div at bounding box center [315, 158] width 631 height 316
click at [156, 122] on input "15" at bounding box center [155, 123] width 9 height 8
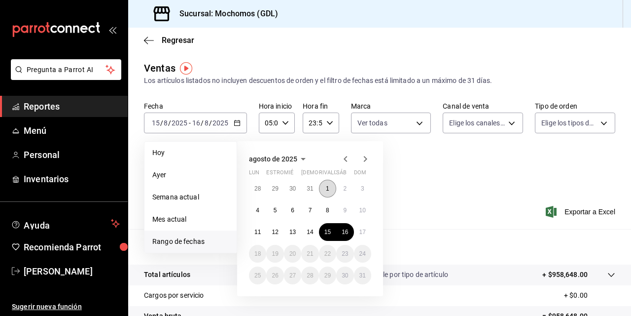
click at [326, 187] on abbr "1" at bounding box center [327, 188] width 3 height 7
click at [358, 230] on button "17" at bounding box center [362, 232] width 17 height 18
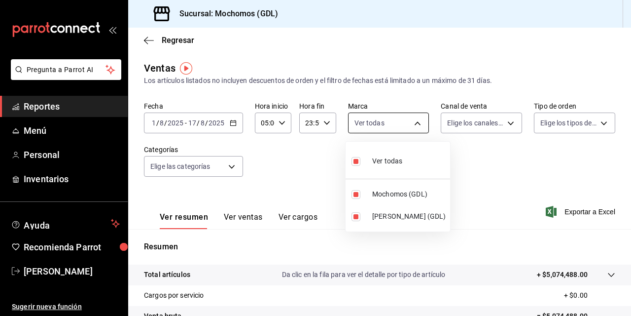
click at [416, 122] on body "Pregunta a Parrot AI Reportes Menú Personal Inventarios Ayuda Recomienda Parrot…" at bounding box center [315, 158] width 631 height 316
click at [465, 162] on div at bounding box center [315, 158] width 631 height 316
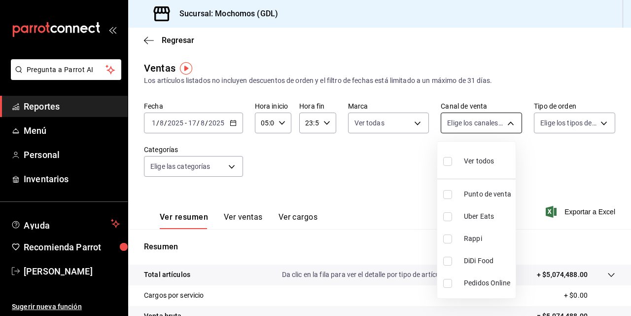
click at [506, 120] on body "Pregunta a Parrot AI Reportes Menú Personal Inventarios Ayuda Recomienda Parrot…" at bounding box center [315, 158] width 631 height 316
click at [447, 160] on input "checkbox" at bounding box center [447, 161] width 9 height 9
checkbox input "true"
type input "PARROT,UBER_EATS,RAPPI,DIDI_FOOD,ONLINE"
checkbox input "true"
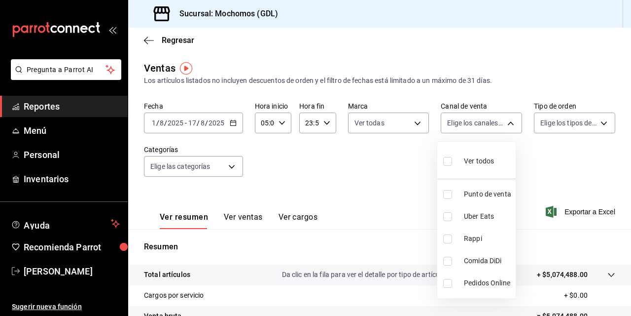
checkbox input "true"
click at [550, 172] on div at bounding box center [315, 158] width 631 height 316
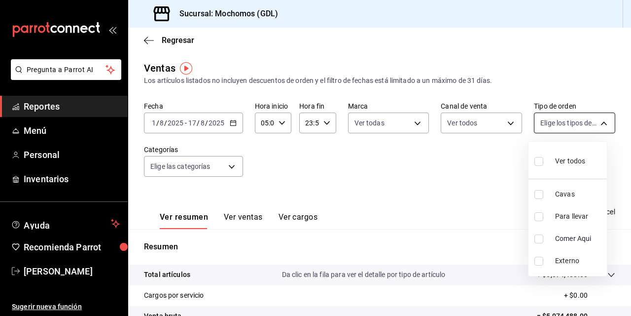
click at [558, 121] on body "Pregunta a Parrot AI Reportes Menú Personal Inventarios Ayuda Recomienda Parrot…" at bounding box center [315, 158] width 631 height 316
click at [537, 160] on input "checkbox" at bounding box center [539, 161] width 9 height 9
checkbox input "true"
type input "c3d0baef-30c0-4718-9d76-caab43e27316,13c4cc4a-99d2-42c0-ba96-c3de8c08c13d,7b791…"
checkbox input "true"
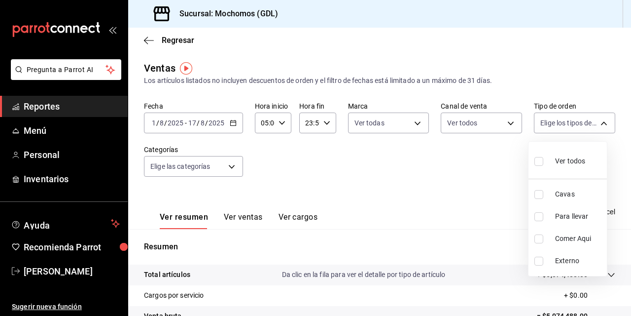
checkbox input "true"
click at [414, 170] on div at bounding box center [315, 158] width 631 height 316
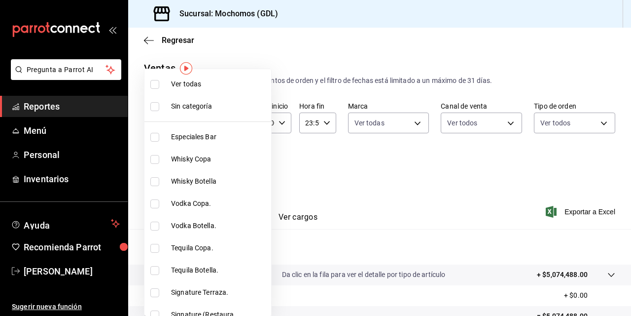
click at [229, 166] on body "Pregunta a Parrot AI Reportes Menú Personal Inventarios Ayuda Recomienda Parrot…" at bounding box center [315, 158] width 631 height 316
click at [151, 85] on input "checkbox" at bounding box center [154, 84] width 9 height 9
checkbox input "true"
type input "c0db8a99-aef8-4e9c-862d-72763fc5d605,0e6da5ad-e1ed-4623-8a7f-4db137866549,4ba6e…"
checkbox input "true"
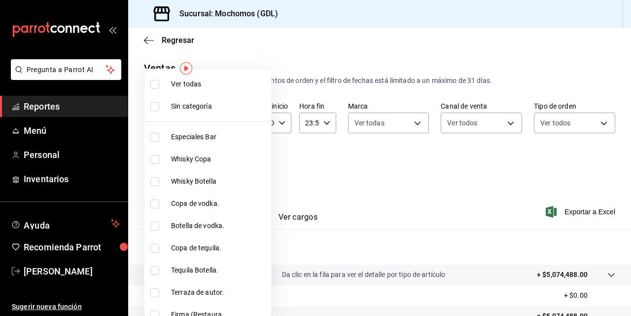
checkbox input "true"
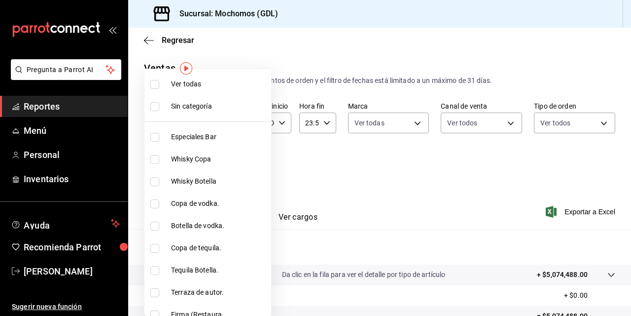
checkbox input "true"
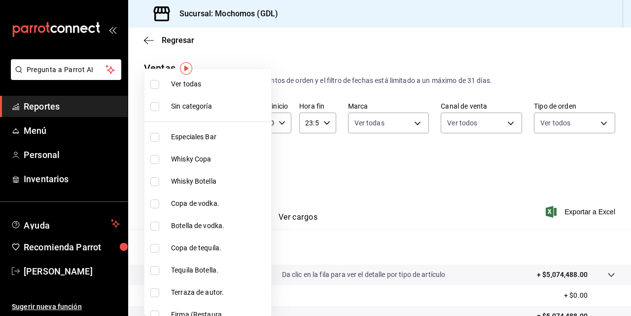
checkbox input "true"
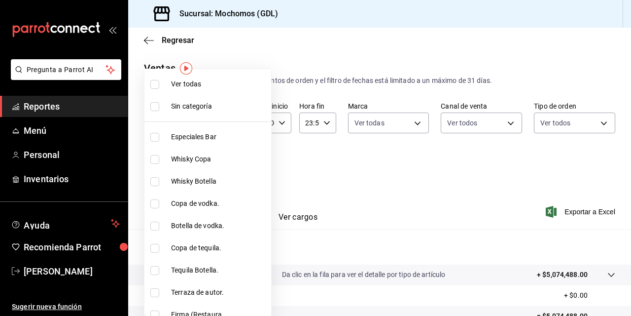
checkbox input "true"
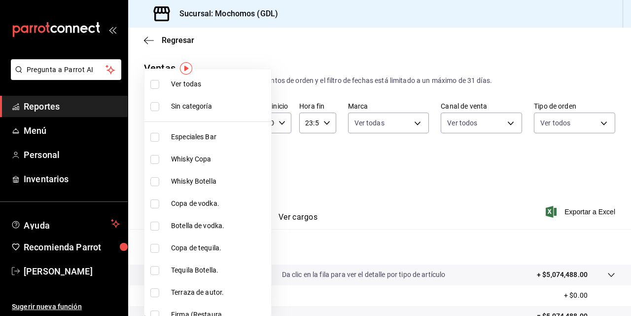
checkbox input "true"
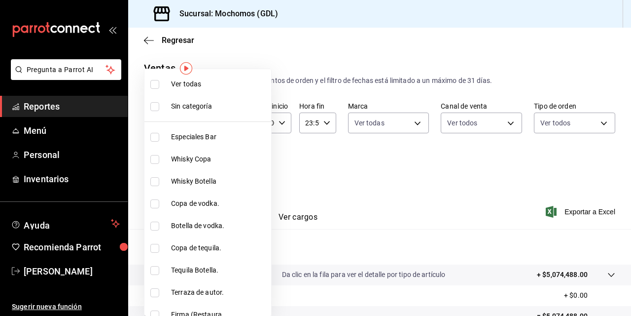
checkbox input "true"
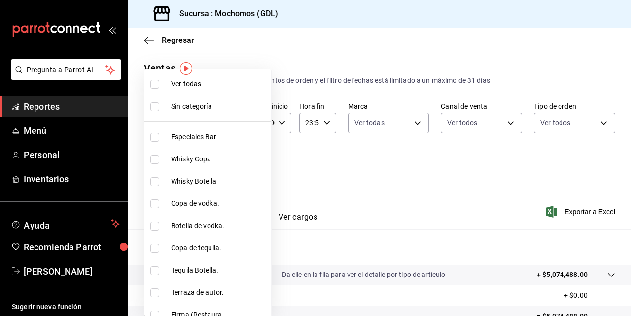
checkbox input "true"
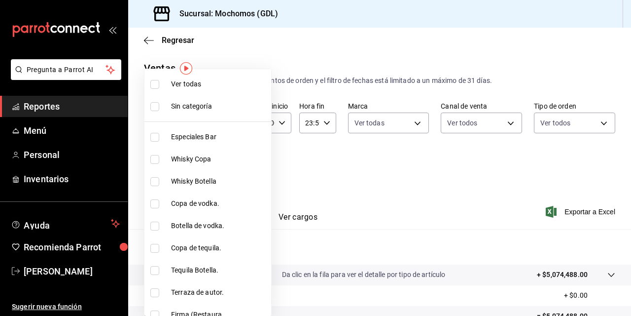
checkbox input "true"
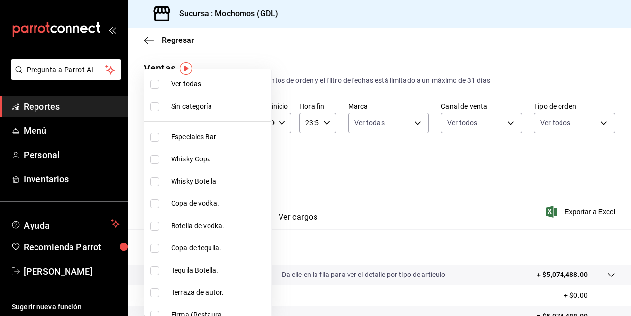
checkbox input "true"
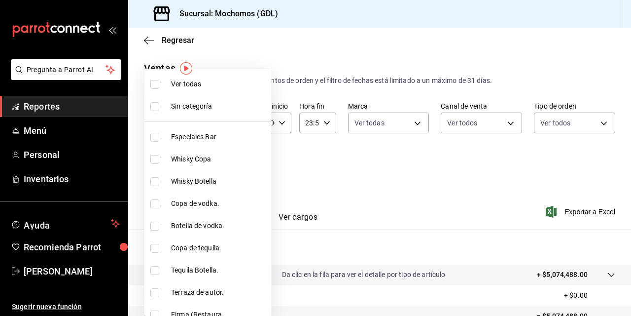
checkbox input "true"
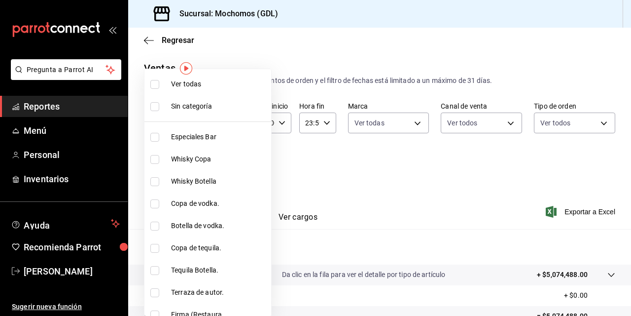
checkbox input "true"
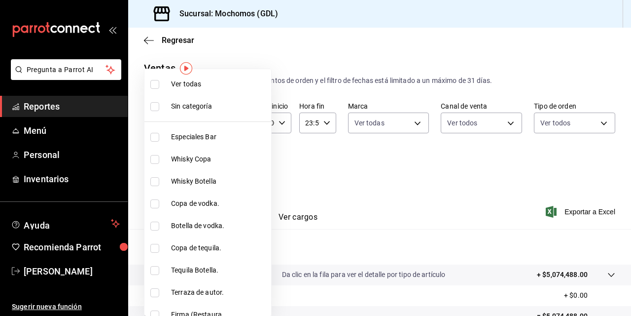
checkbox input "true"
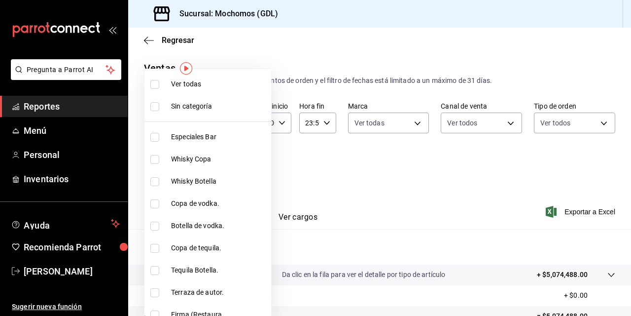
checkbox input "true"
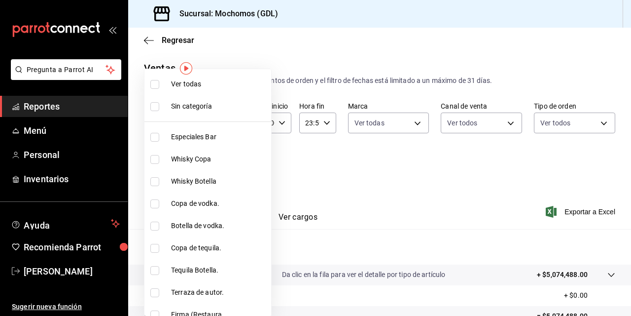
checkbox input "true"
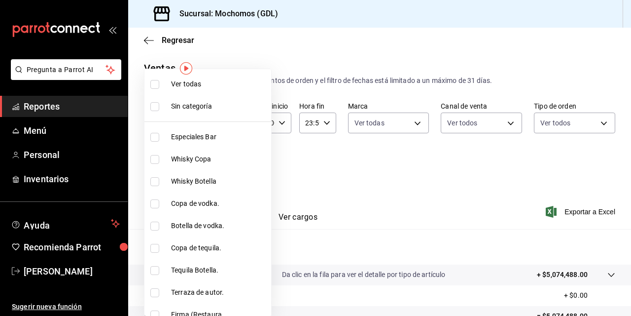
checkbox input "true"
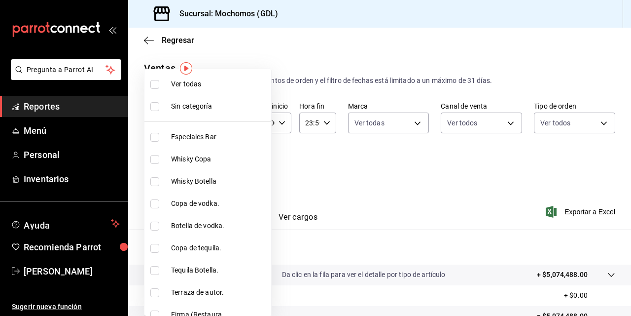
checkbox input "true"
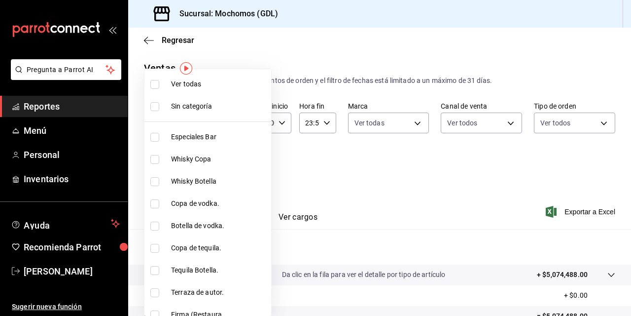
checkbox input "true"
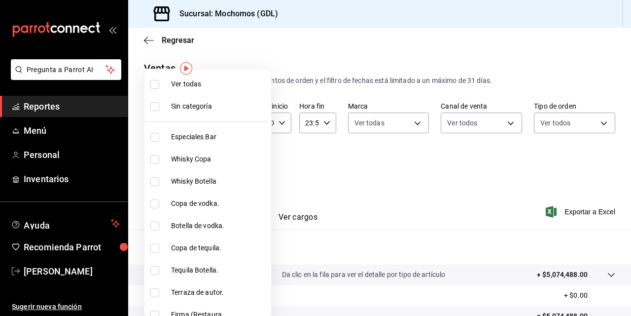
checkbox input "true"
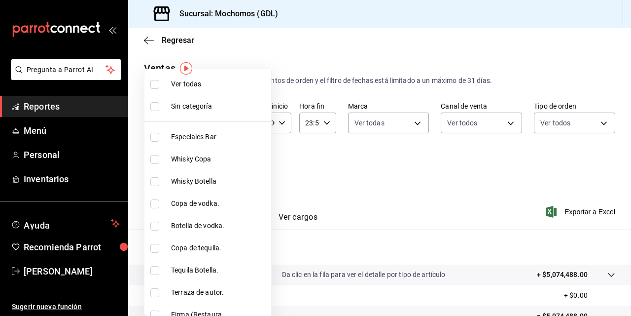
checkbox input "true"
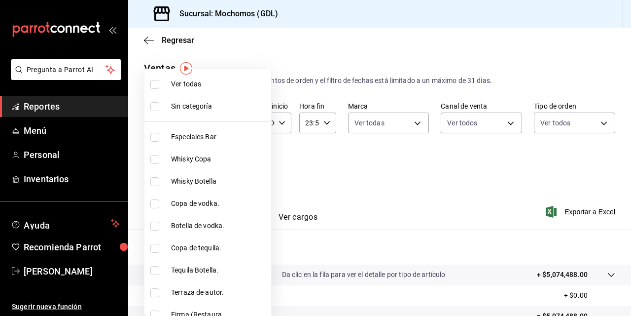
checkbox input "true"
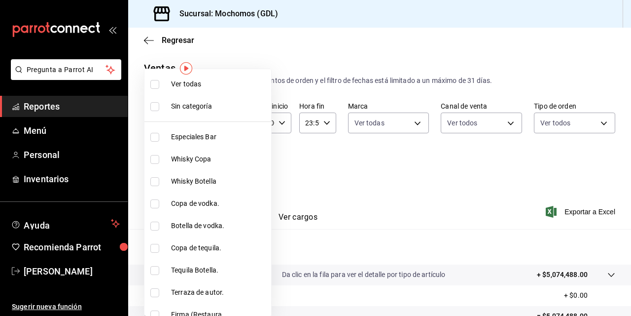
checkbox input "true"
